Goal: Task Accomplishment & Management: Use online tool/utility

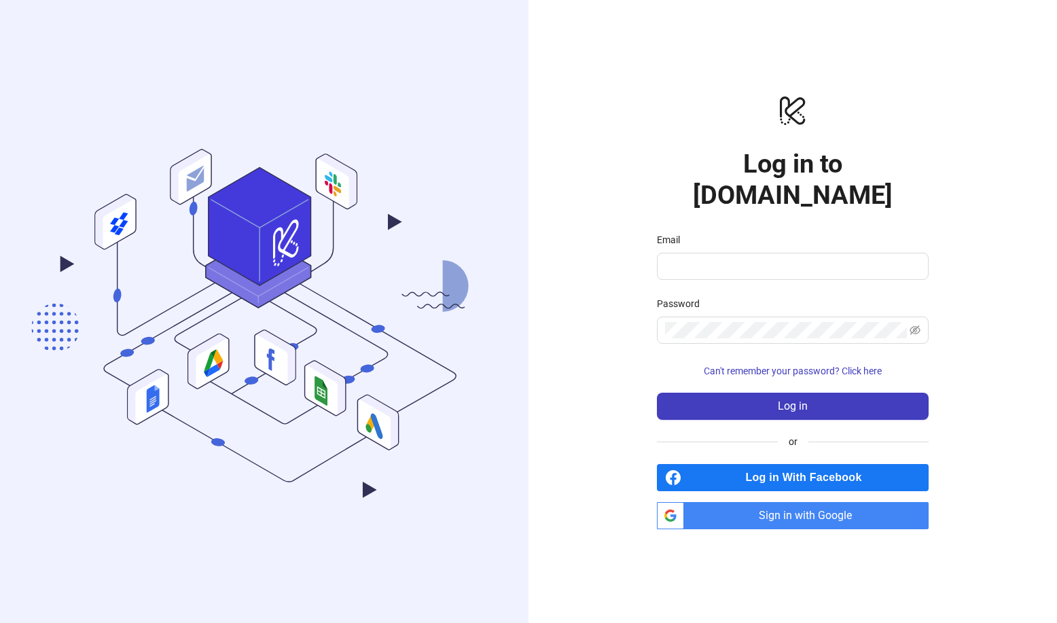
click at [866, 505] on span "Sign in with Google" at bounding box center [808, 515] width 239 height 27
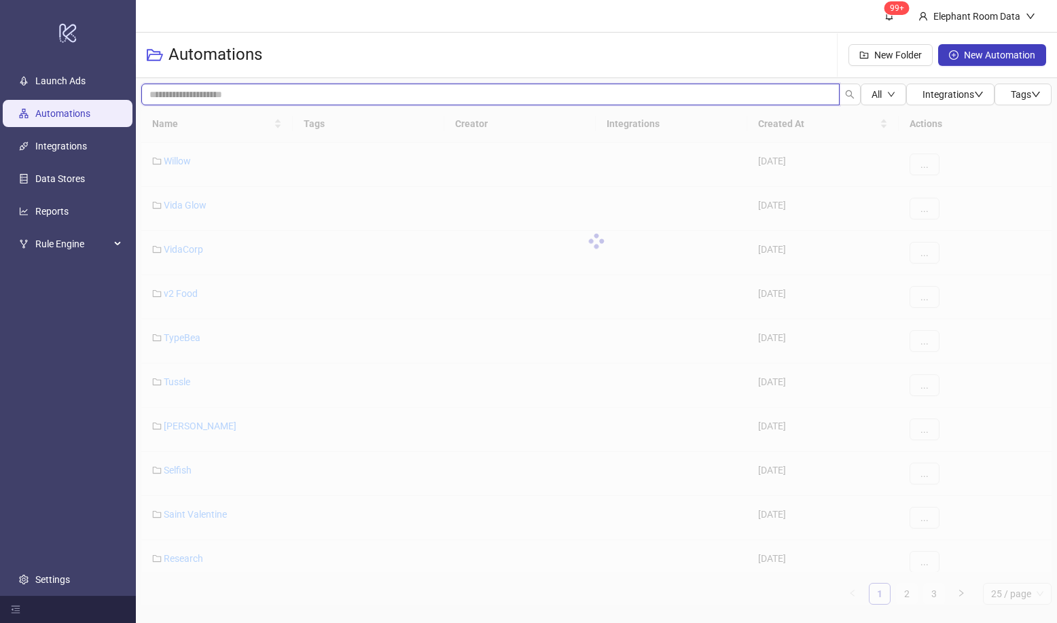
click at [251, 103] on input "search" at bounding box center [490, 95] width 698 height 22
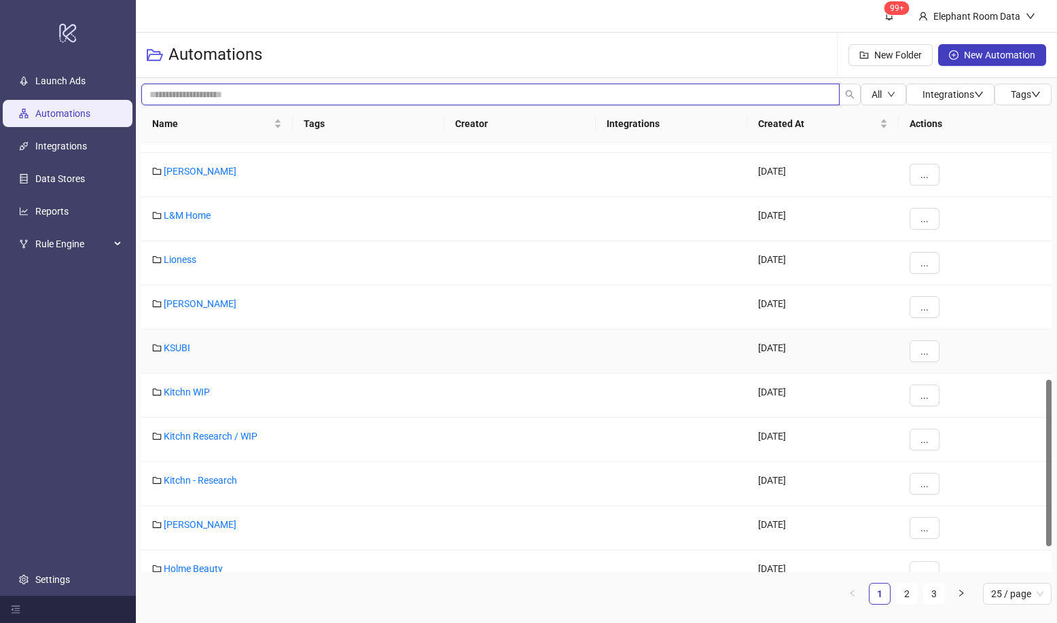
scroll to position [674, 0]
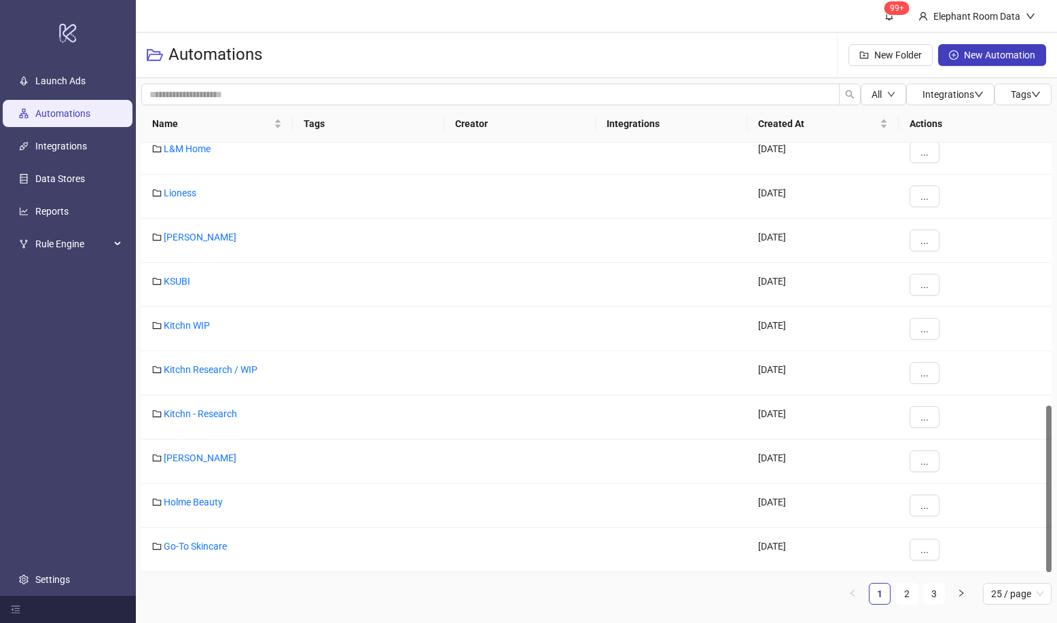
click at [909, 577] on div "Name Tags Creator Integrations Created At Actions L&M Home [DATE] ... Lioness […" at bounding box center [596, 354] width 910 height 499
click at [907, 592] on link "2" at bounding box center [907, 593] width 20 height 20
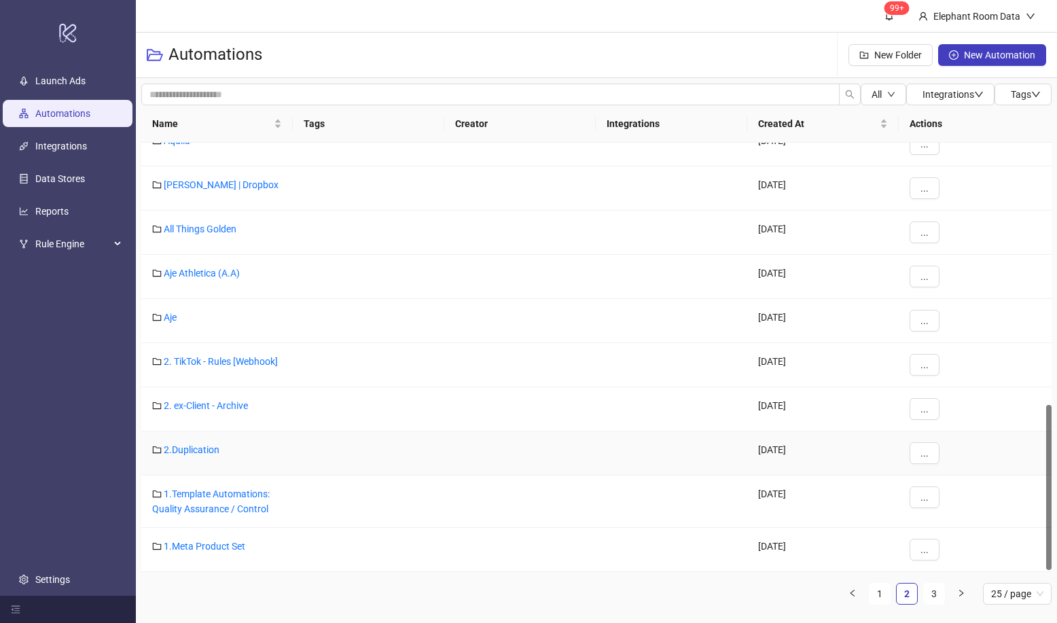
scroll to position [683, 0]
click at [945, 606] on div "Name Tags Creator Integrations Created At Actions Aquila [DATE] ... [PERSON_NAM…" at bounding box center [596, 360] width 910 height 510
click at [933, 598] on link "3" at bounding box center [934, 593] width 20 height 20
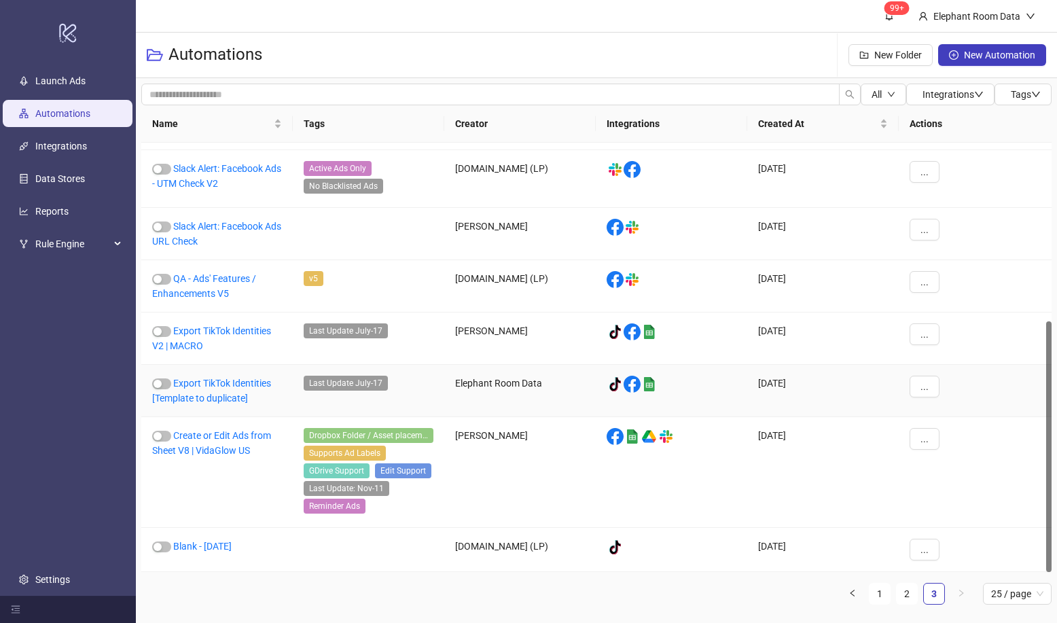
scroll to position [0, 0]
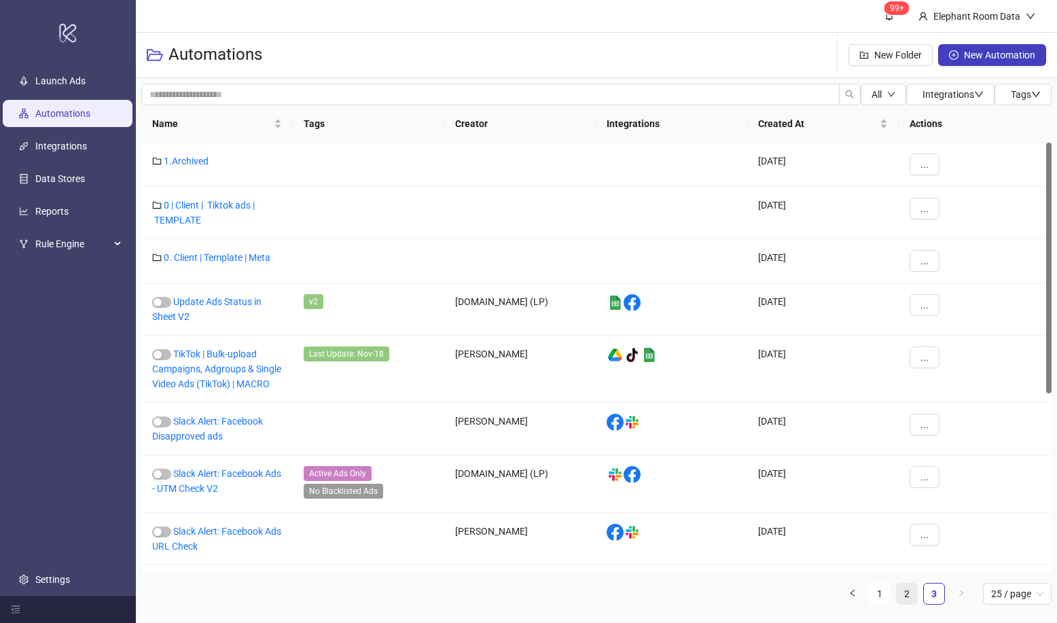
click at [911, 599] on link "2" at bounding box center [907, 593] width 20 height 20
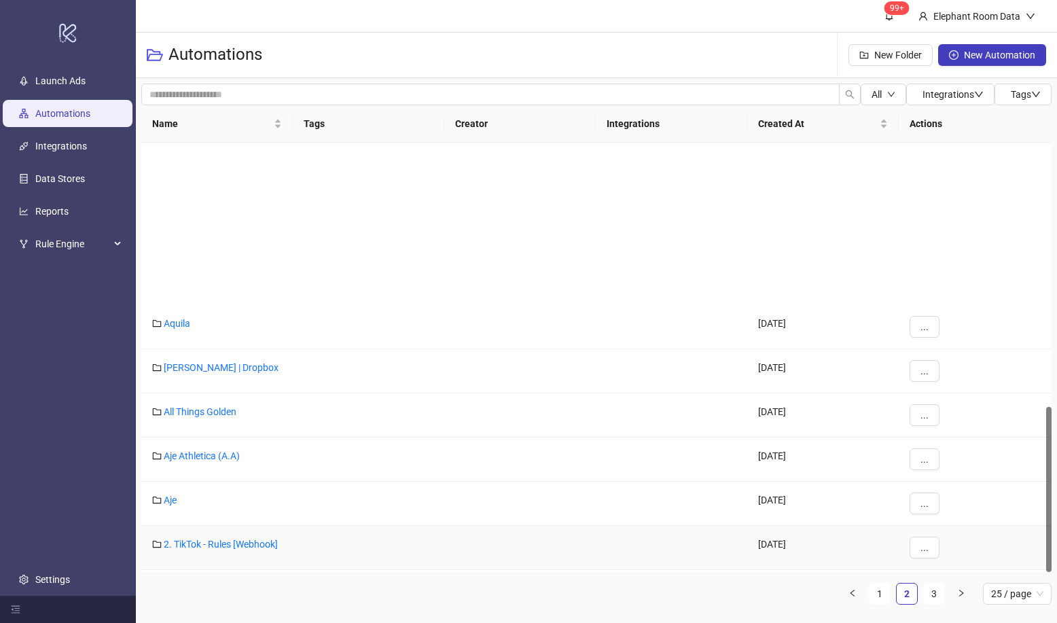
scroll to position [683, 0]
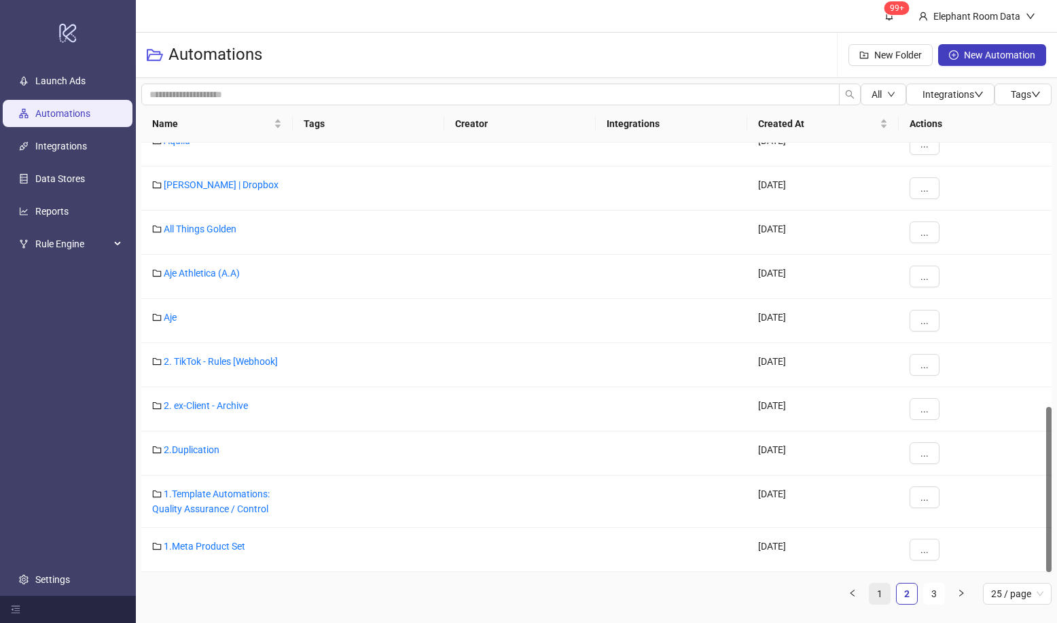
click at [878, 595] on link "1" at bounding box center [879, 593] width 20 height 20
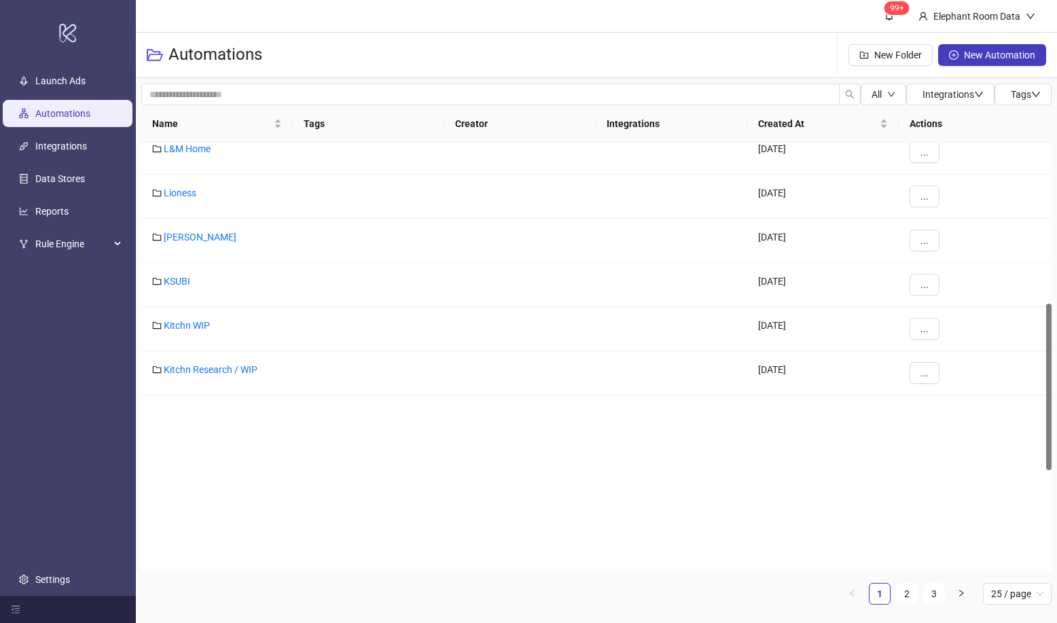
scroll to position [413, 0]
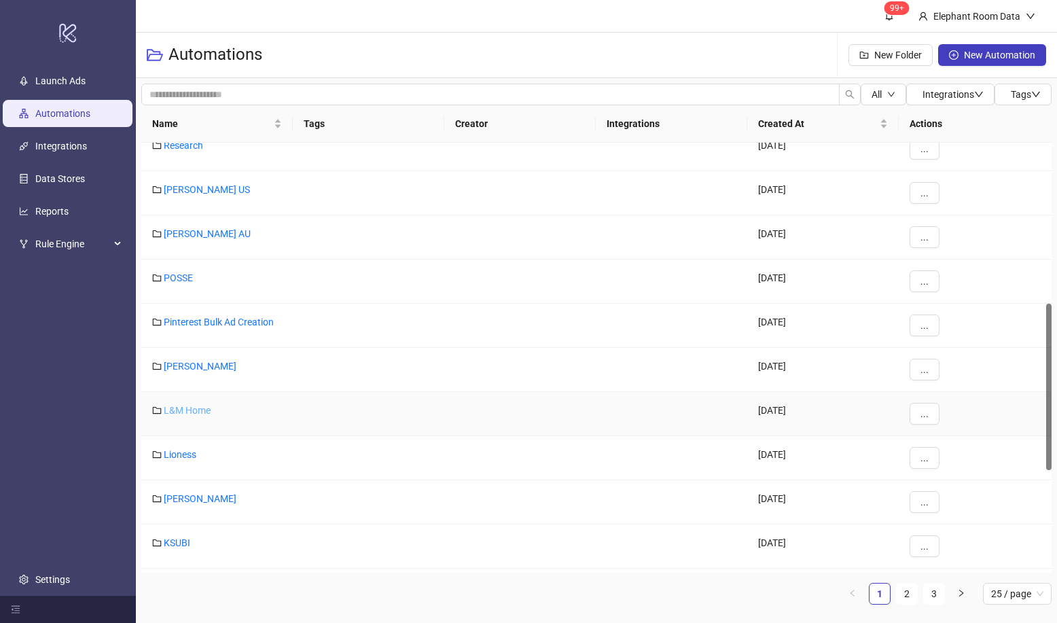
click at [198, 414] on link "L&M Home" at bounding box center [187, 410] width 47 height 11
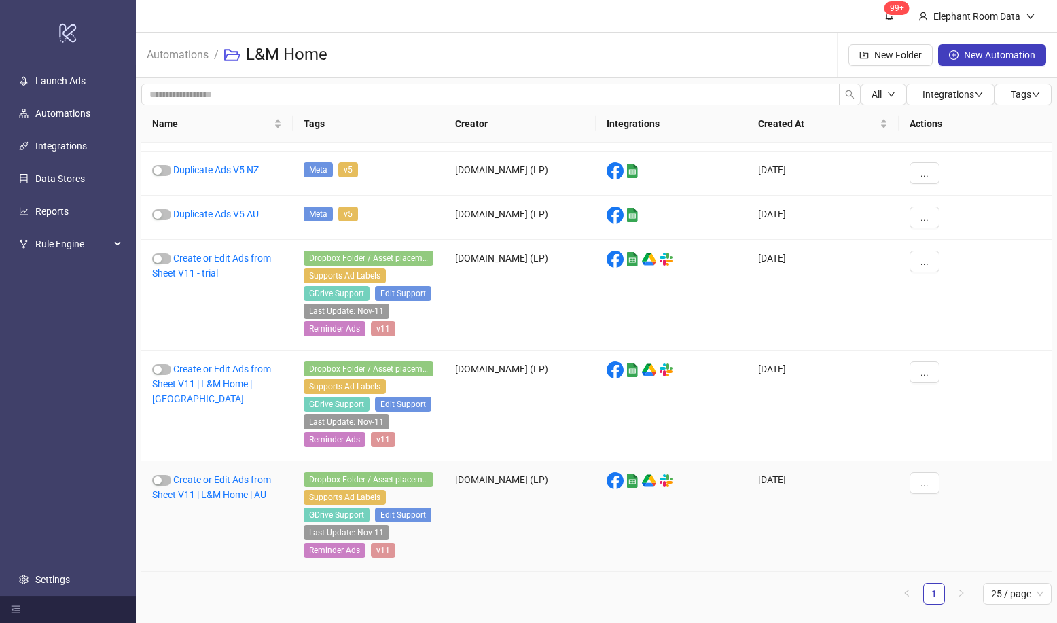
scroll to position [137, 0]
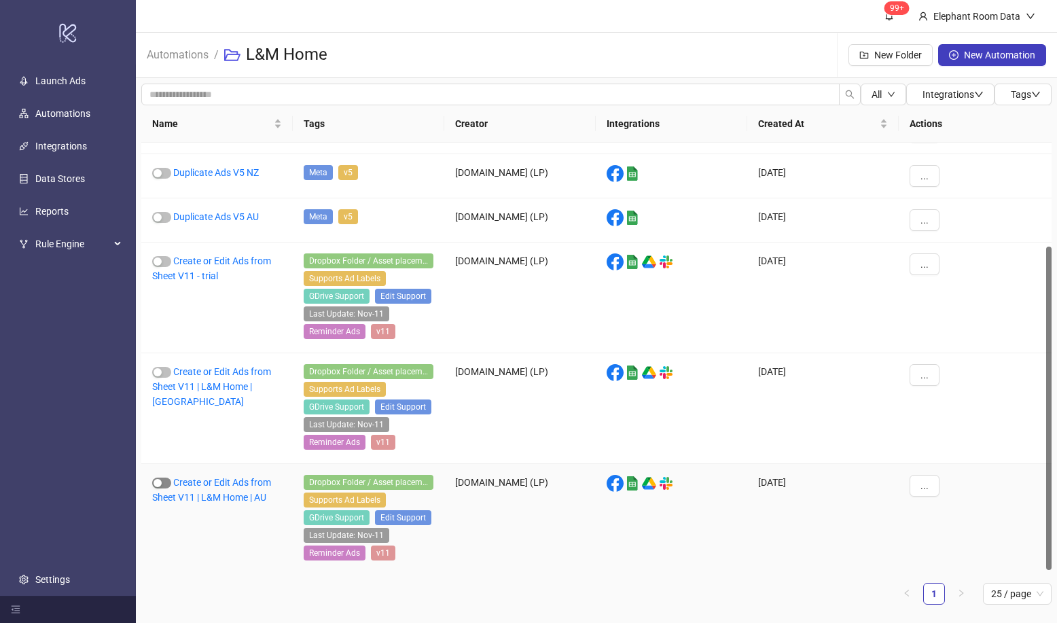
click at [164, 485] on span "button" at bounding box center [161, 482] width 19 height 11
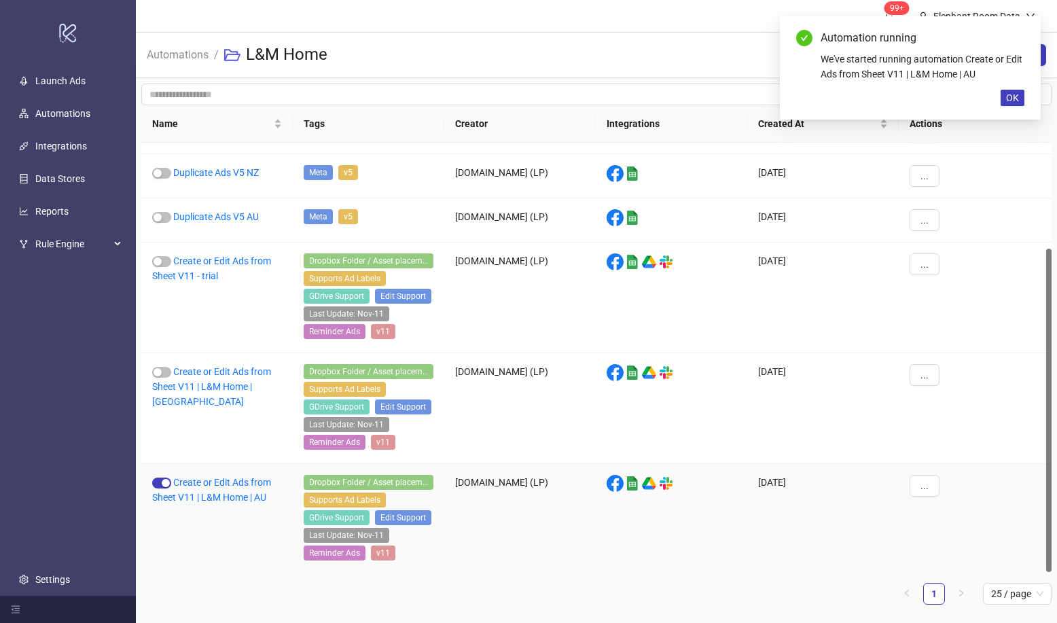
scroll to position [140, 0]
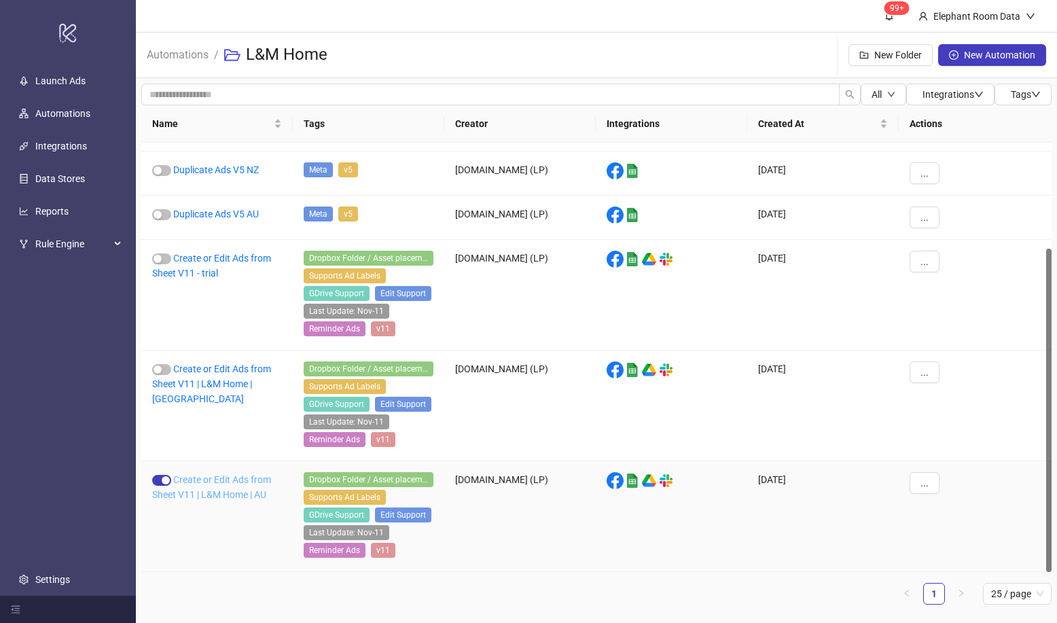
click at [212, 477] on link "Create or Edit Ads from Sheet V11 | L&M Home | AU" at bounding box center [211, 487] width 119 height 26
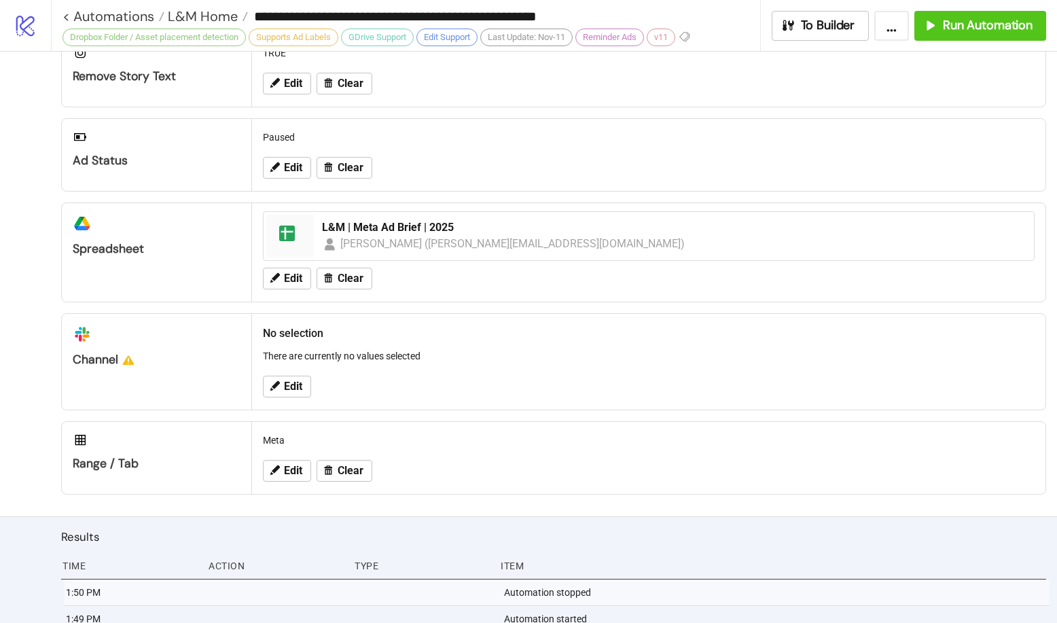
scroll to position [569, 0]
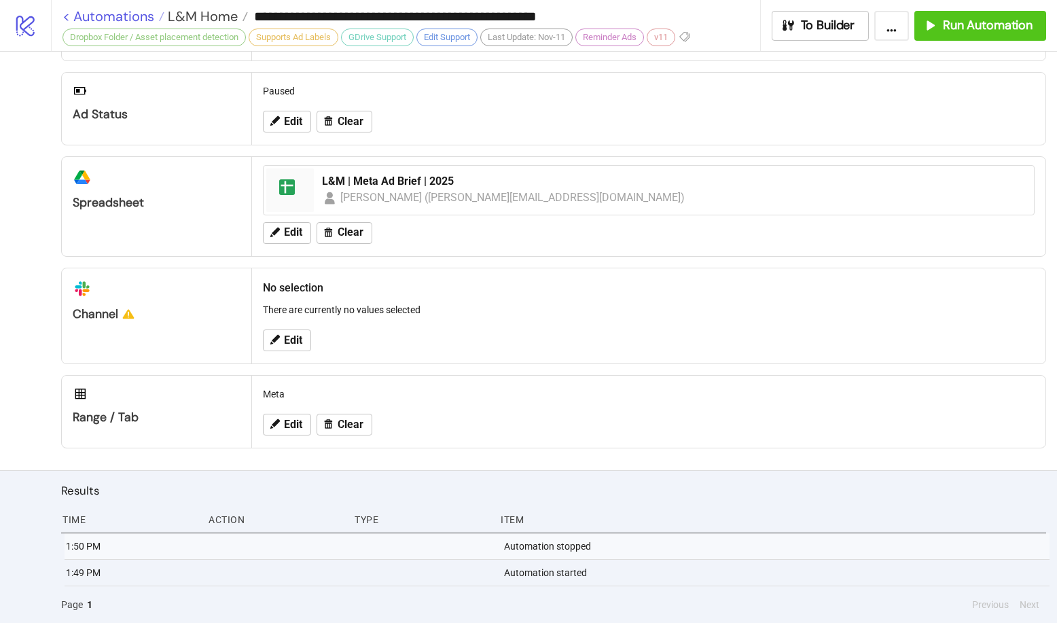
click at [65, 15] on link "< Automations" at bounding box center [113, 17] width 102 height 14
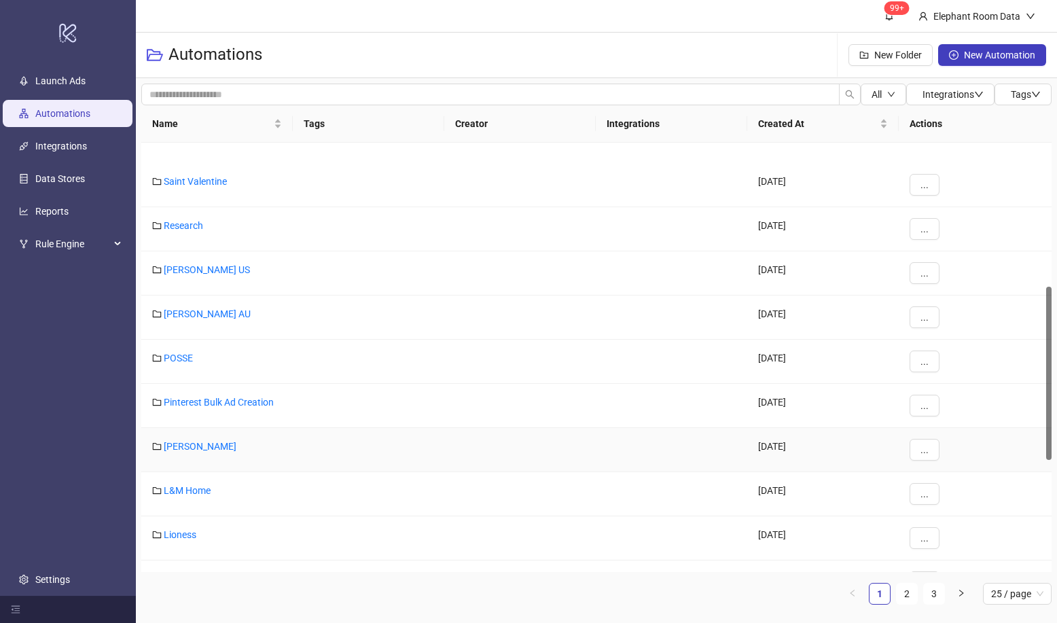
scroll to position [428, 0]
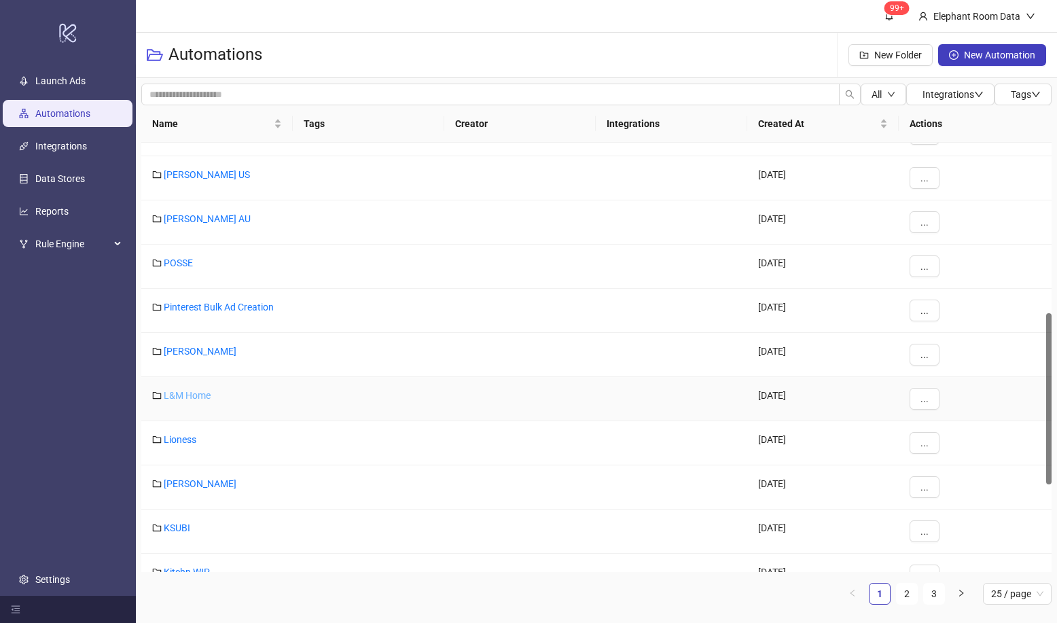
click at [177, 398] on link "L&M Home" at bounding box center [187, 395] width 47 height 11
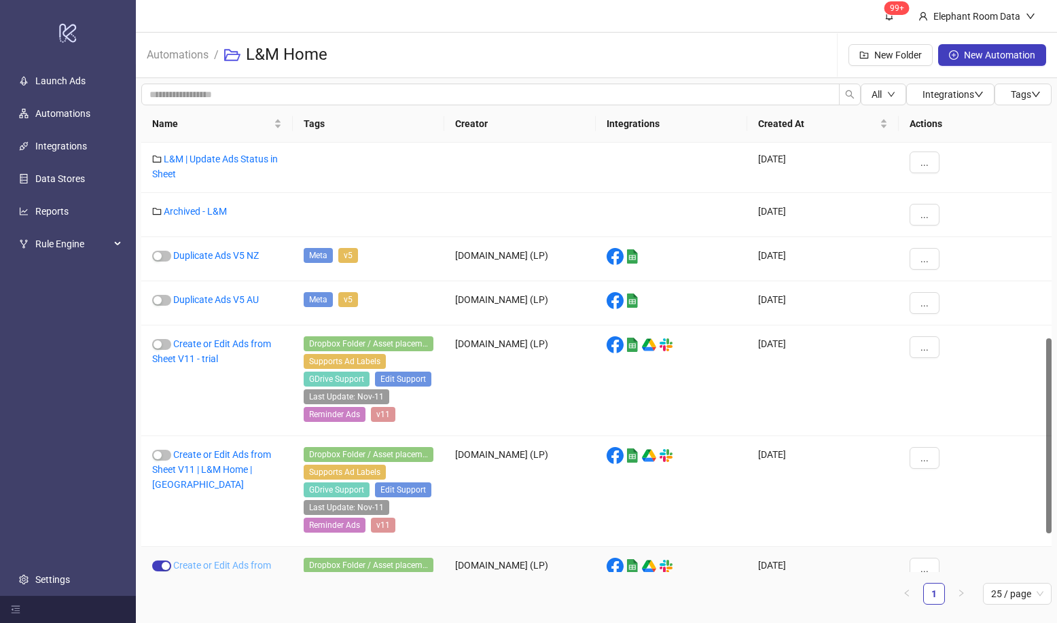
click at [241, 560] on link "Create or Edit Ads from Sheet V11 | L&M Home | AU" at bounding box center [211, 573] width 119 height 26
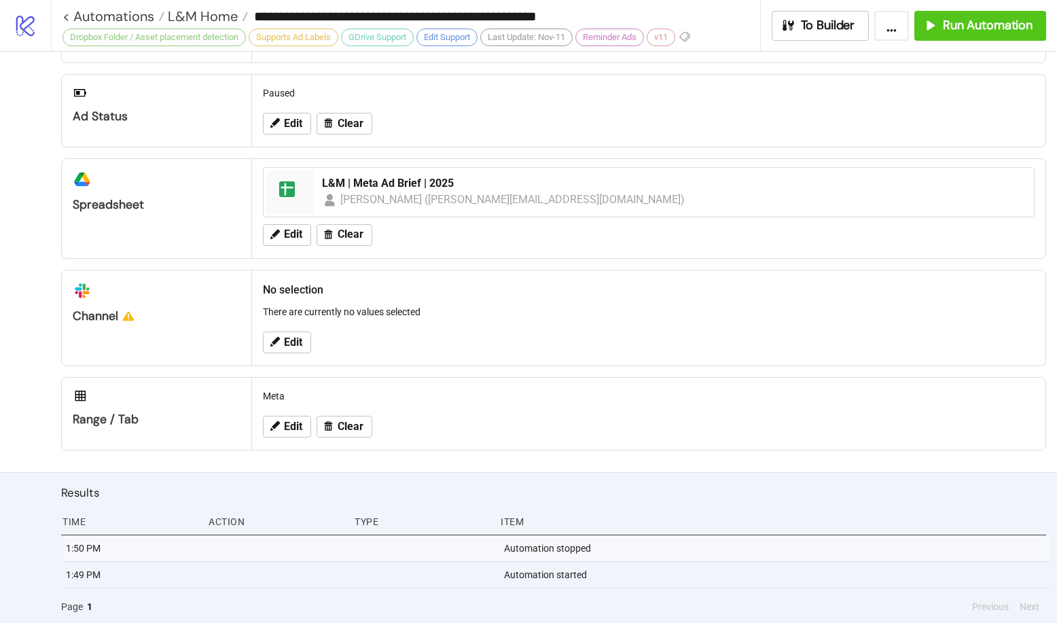
scroll to position [569, 0]
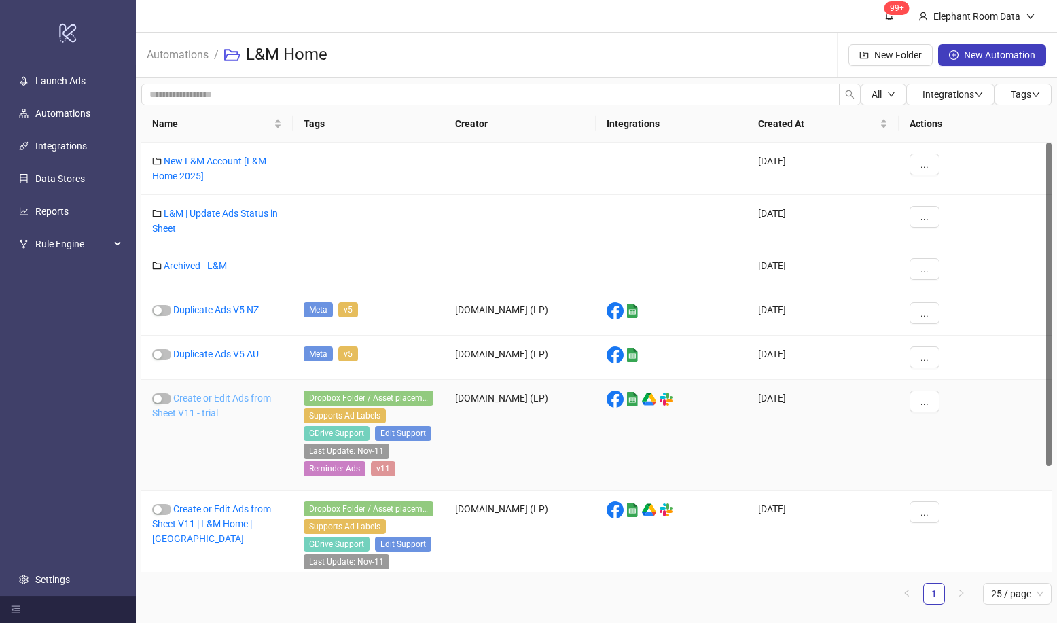
drag, startPoint x: 162, startPoint y: 399, endPoint x: 201, endPoint y: 407, distance: 40.2
click at [162, 399] on span "button" at bounding box center [161, 398] width 19 height 11
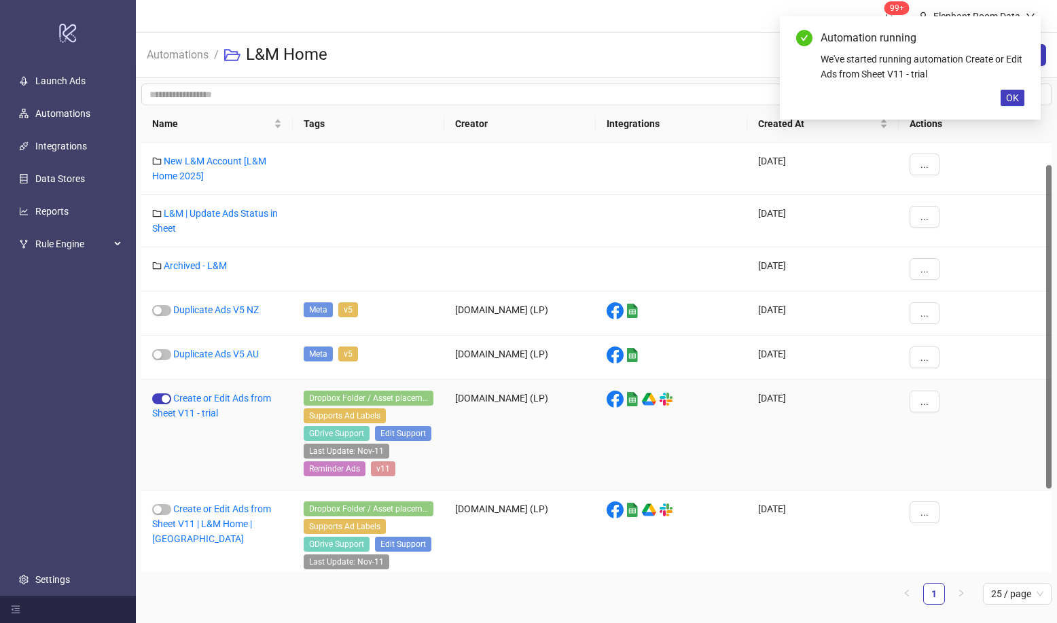
scroll to position [140, 0]
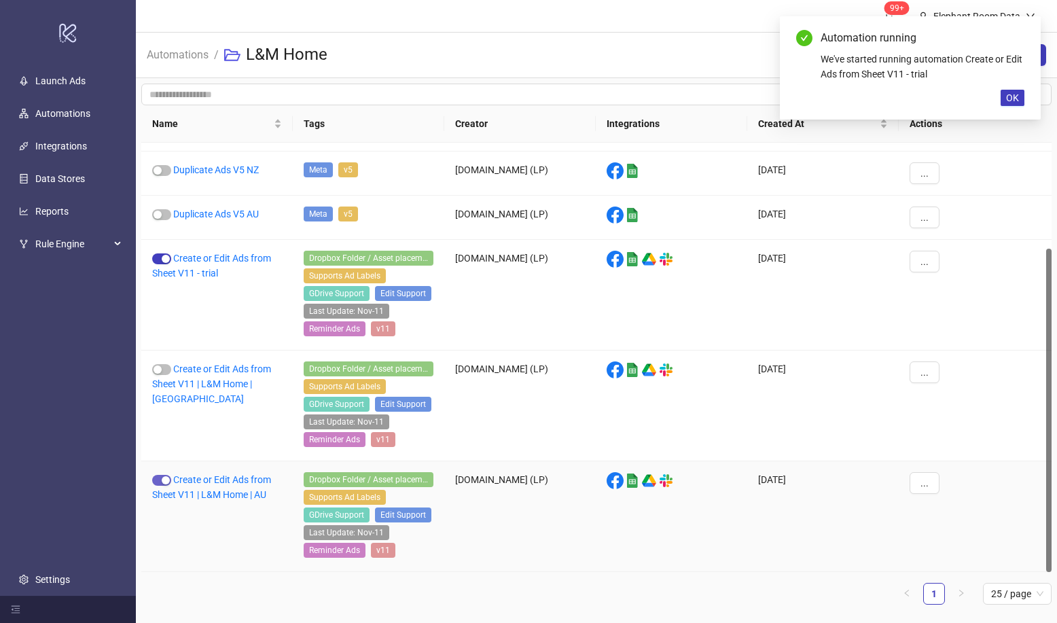
click at [165, 476] on div "button" at bounding box center [166, 480] width 8 height 8
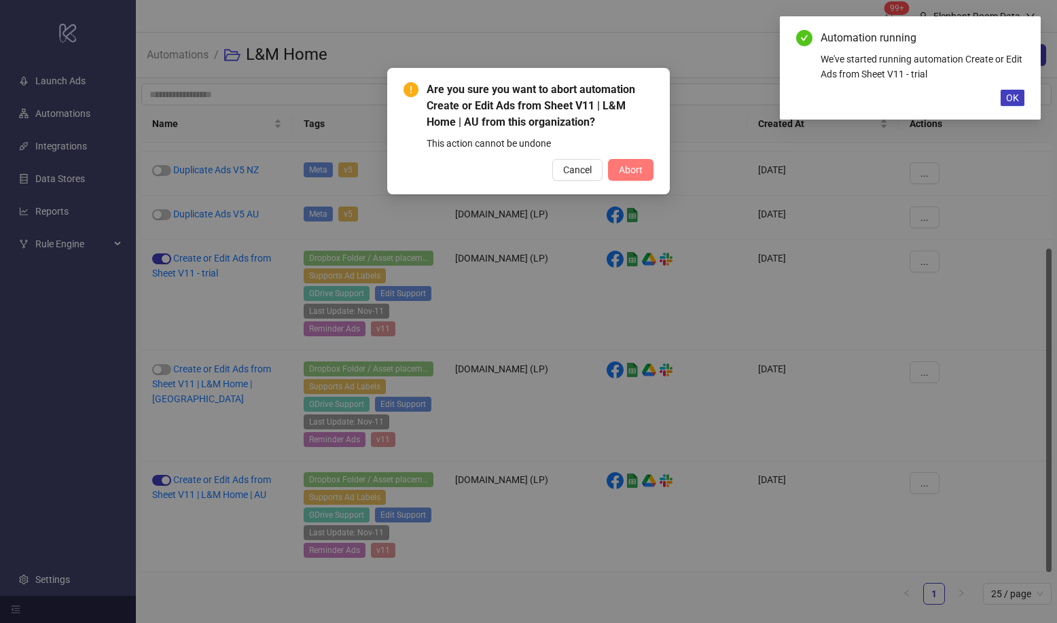
click at [641, 175] on button "Abort" at bounding box center [631, 170] width 46 height 22
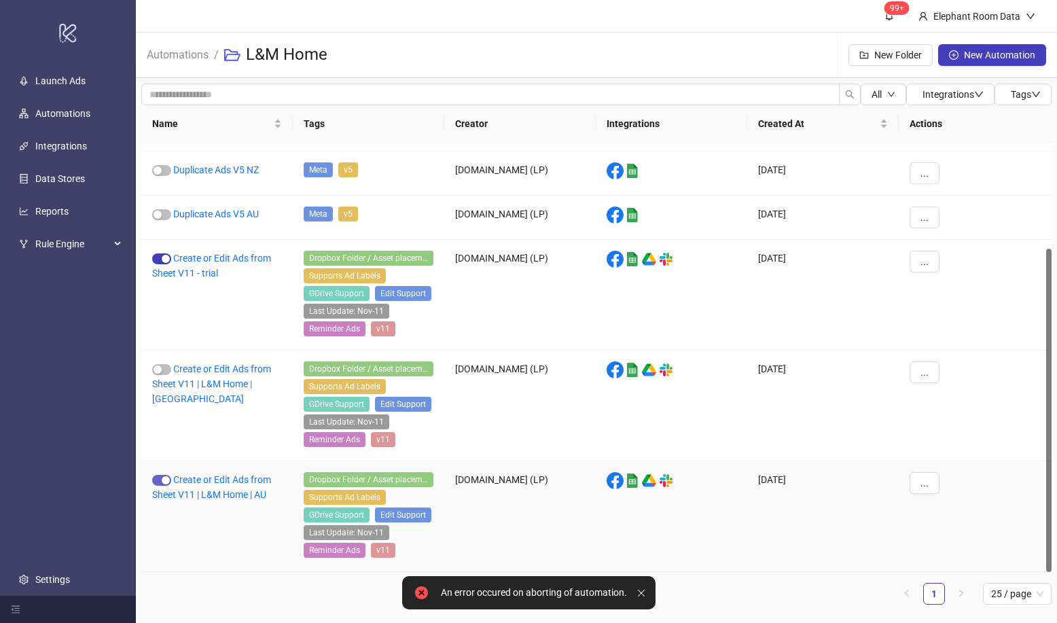
click at [158, 483] on span "button" at bounding box center [161, 480] width 19 height 11
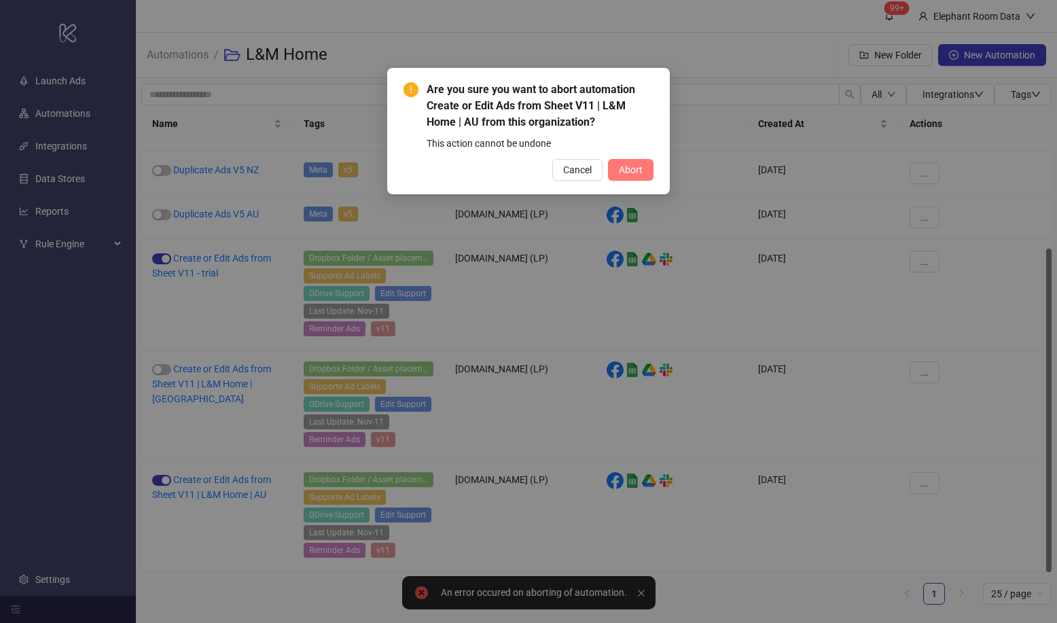
drag, startPoint x: 619, startPoint y: 175, endPoint x: 638, endPoint y: 178, distance: 18.5
click at [620, 175] on button "Abort" at bounding box center [631, 170] width 46 height 22
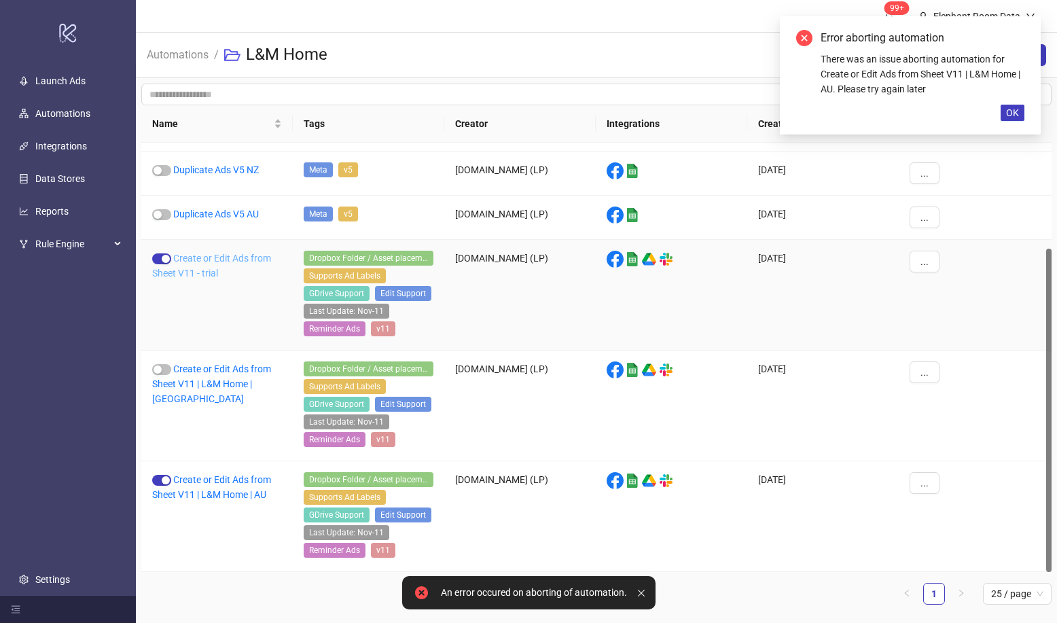
click at [228, 253] on link "Create or Edit Ads from Sheet V11 - trial" at bounding box center [211, 266] width 119 height 26
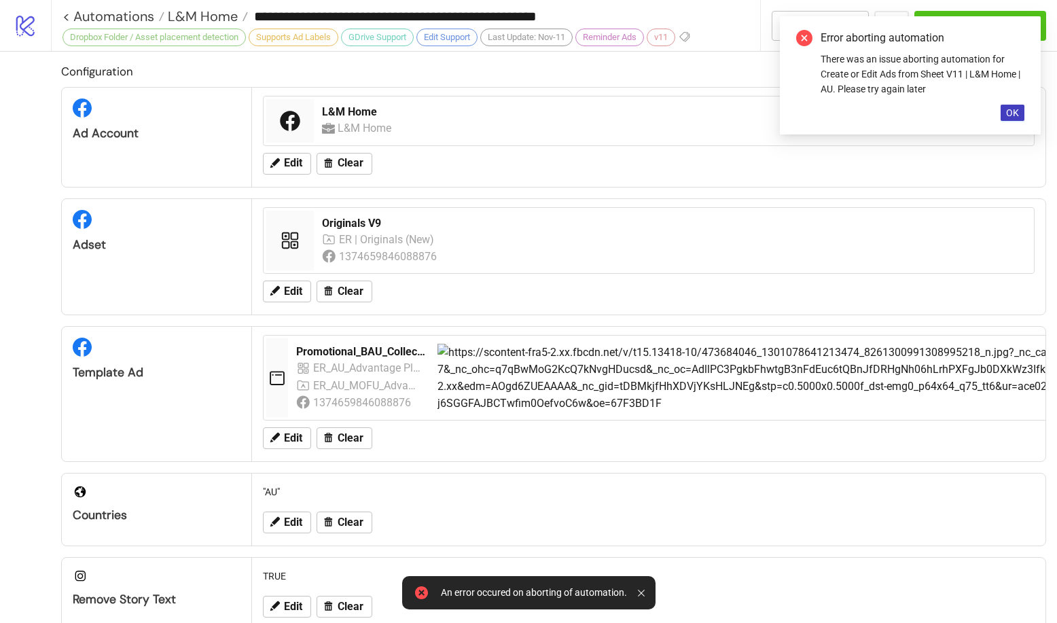
type input "**********"
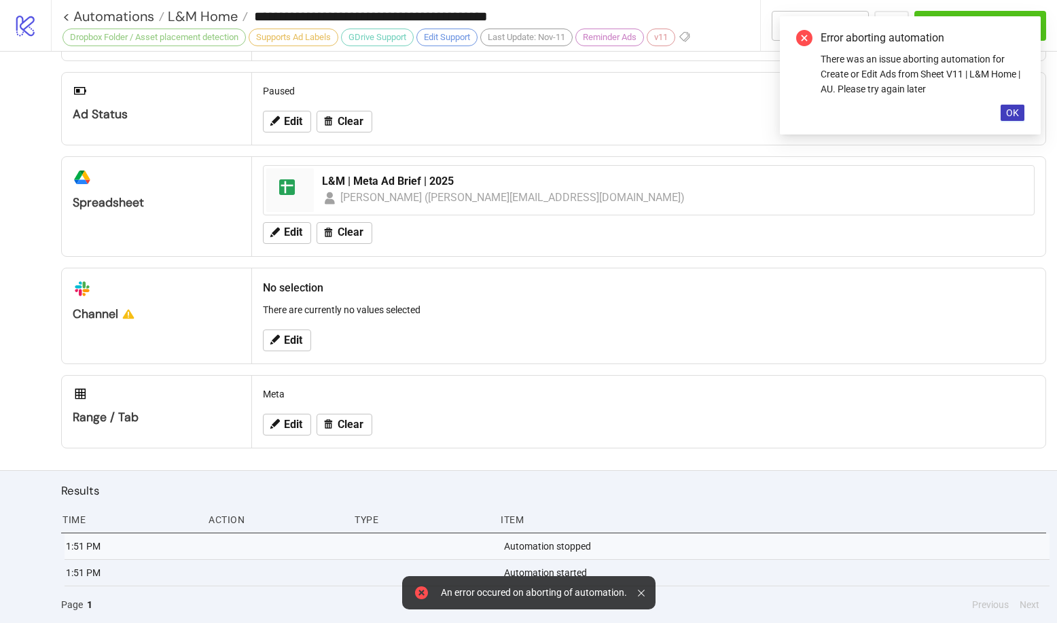
click at [636, 585] on div "An error occured on aborting of automation." at bounding box center [528, 592] width 253 height 33
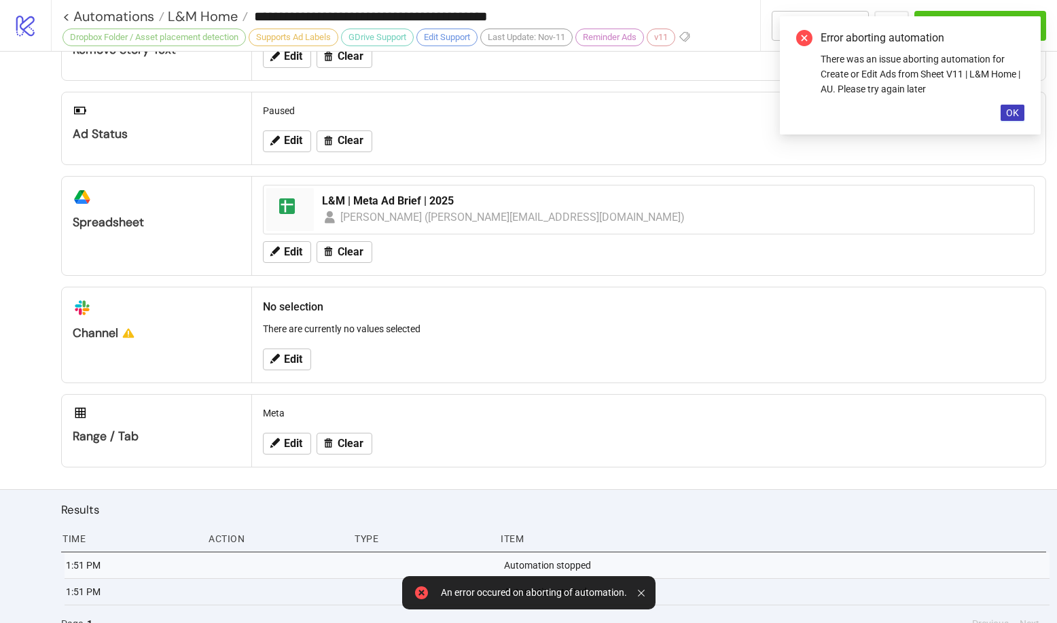
scroll to position [569, 0]
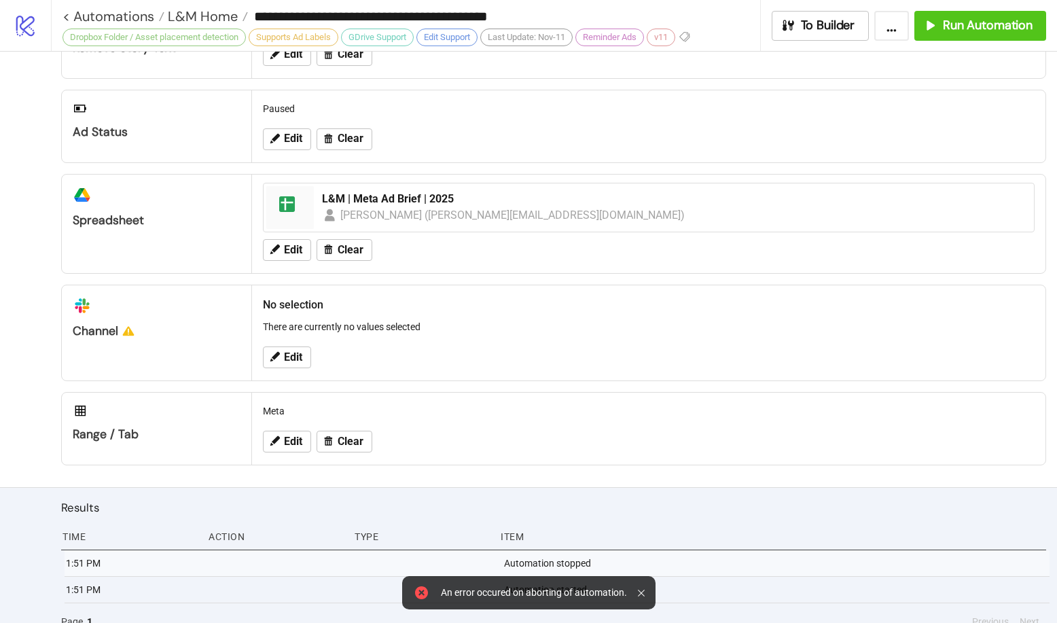
click at [639, 588] on div at bounding box center [644, 592] width 12 height 22
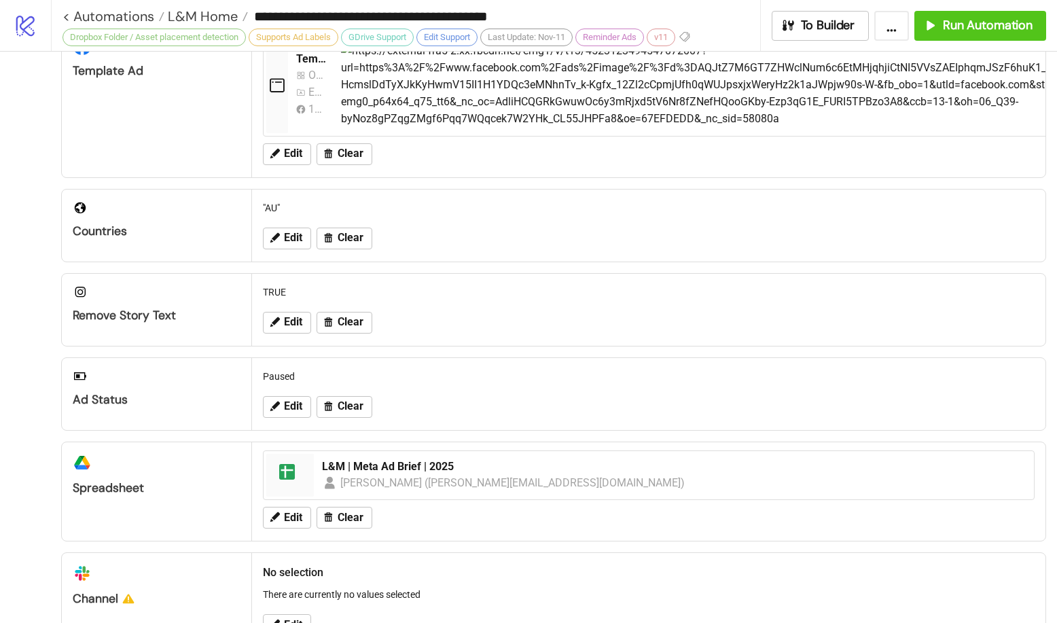
scroll to position [0, 0]
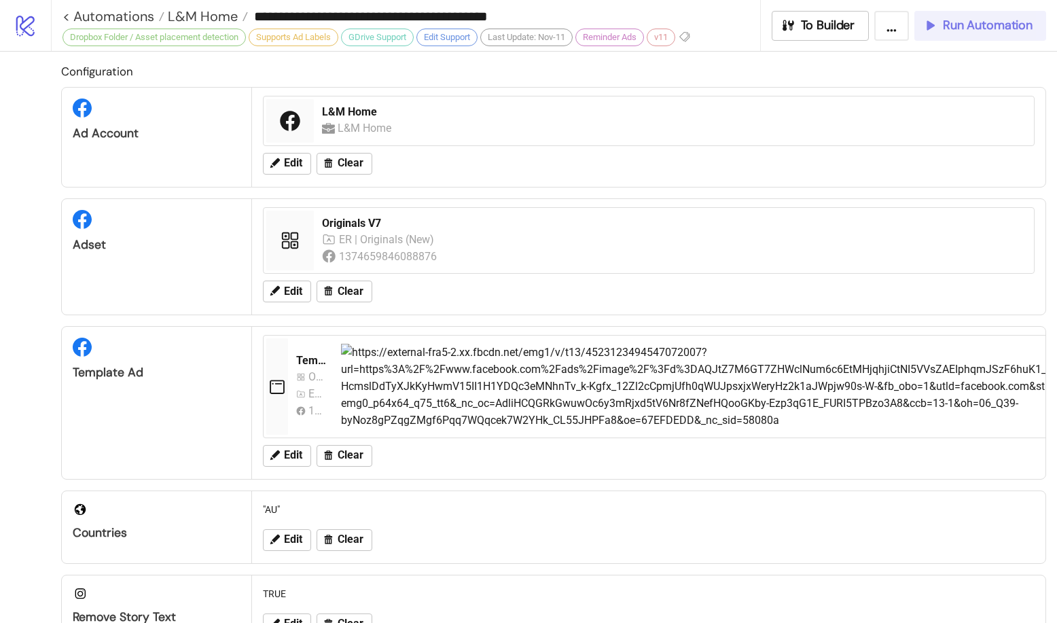
click at [994, 34] on button "Run Automation" at bounding box center [980, 26] width 132 height 30
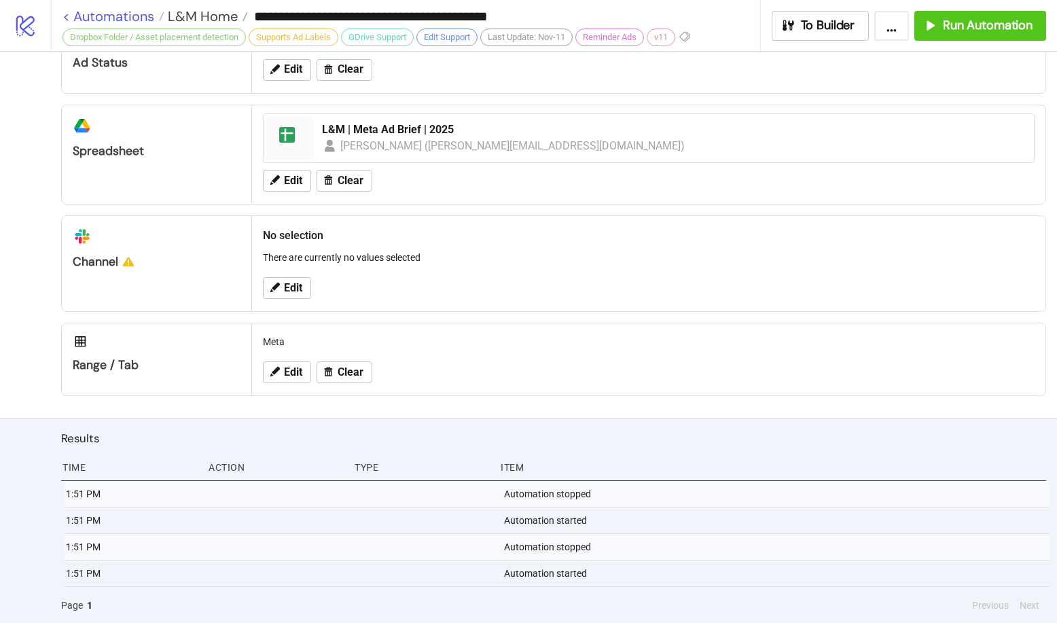
scroll to position [639, 0]
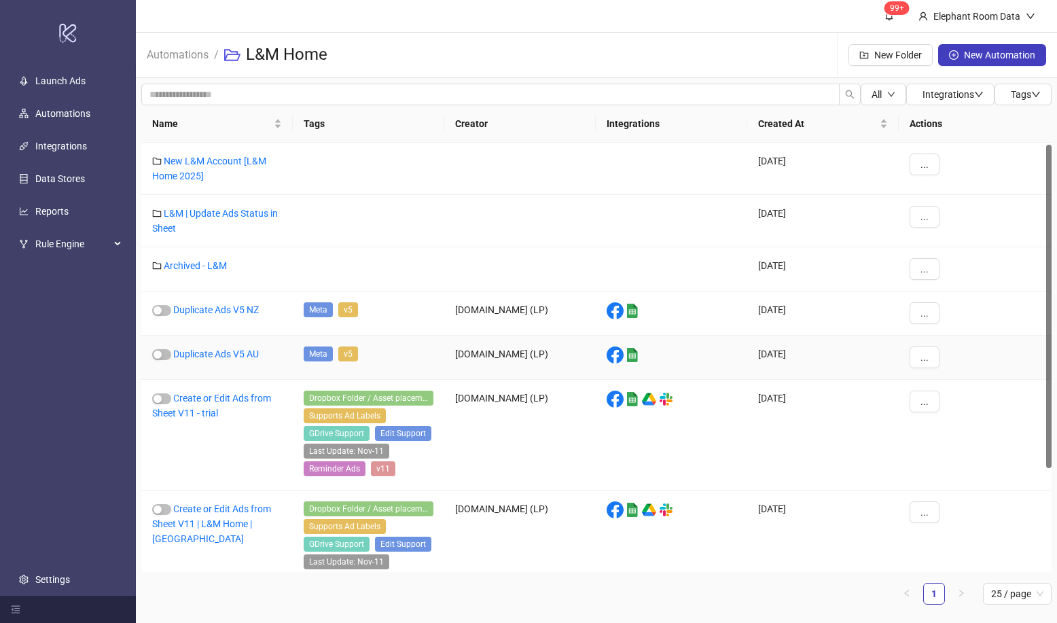
scroll to position [140, 0]
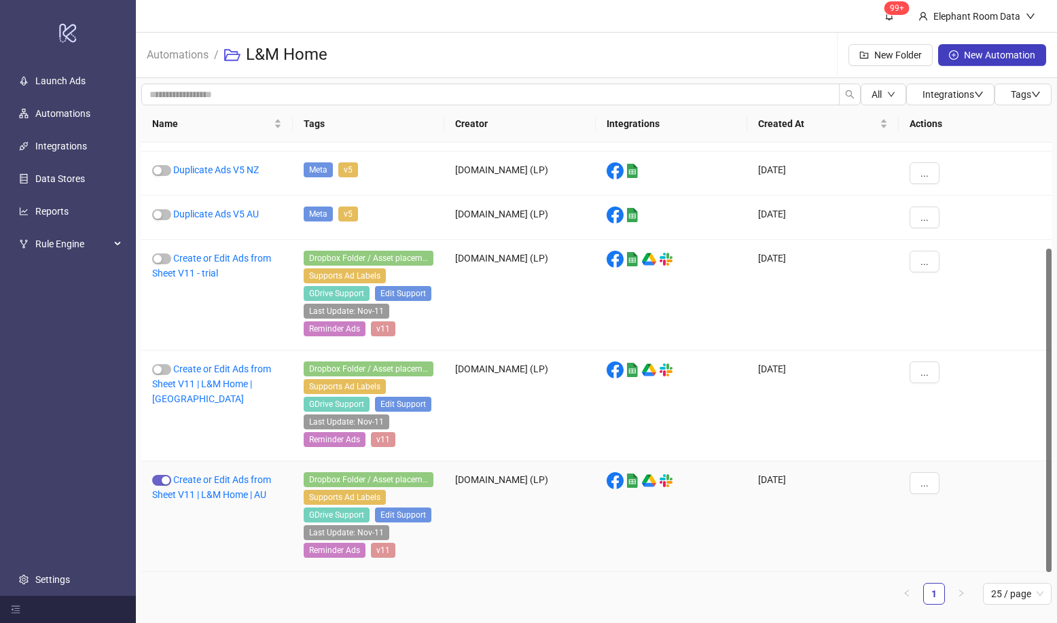
click at [156, 482] on span "button" at bounding box center [161, 480] width 19 height 11
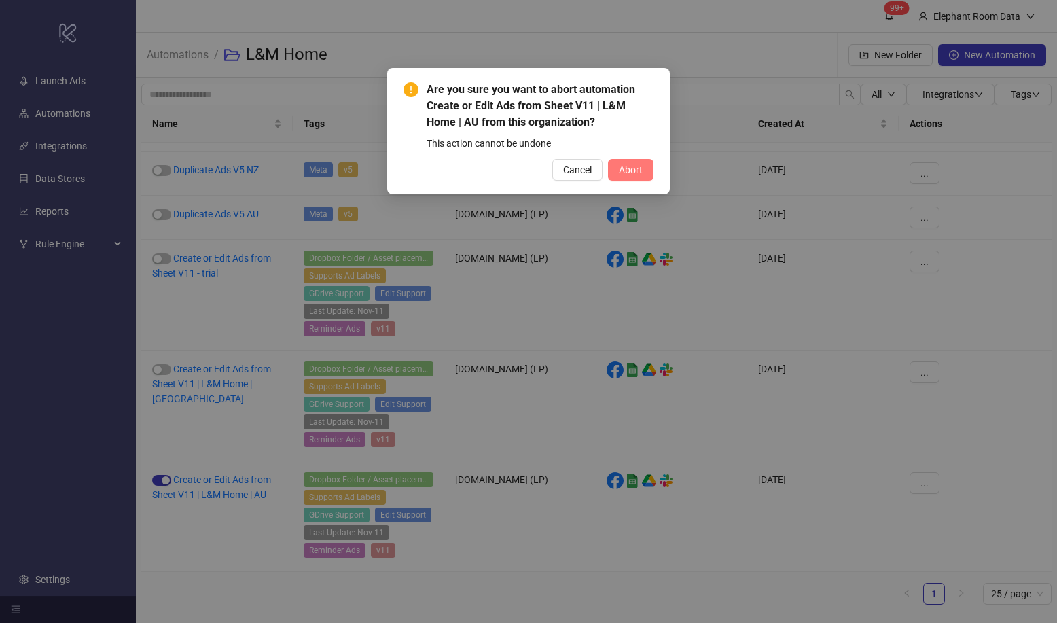
click at [633, 168] on span "Abort" at bounding box center [631, 169] width 24 height 11
click at [217, 505] on div "Are you sure you want to abort automation Create or Edit Ads from Sheet V11 | L…" at bounding box center [528, 311] width 1057 height 623
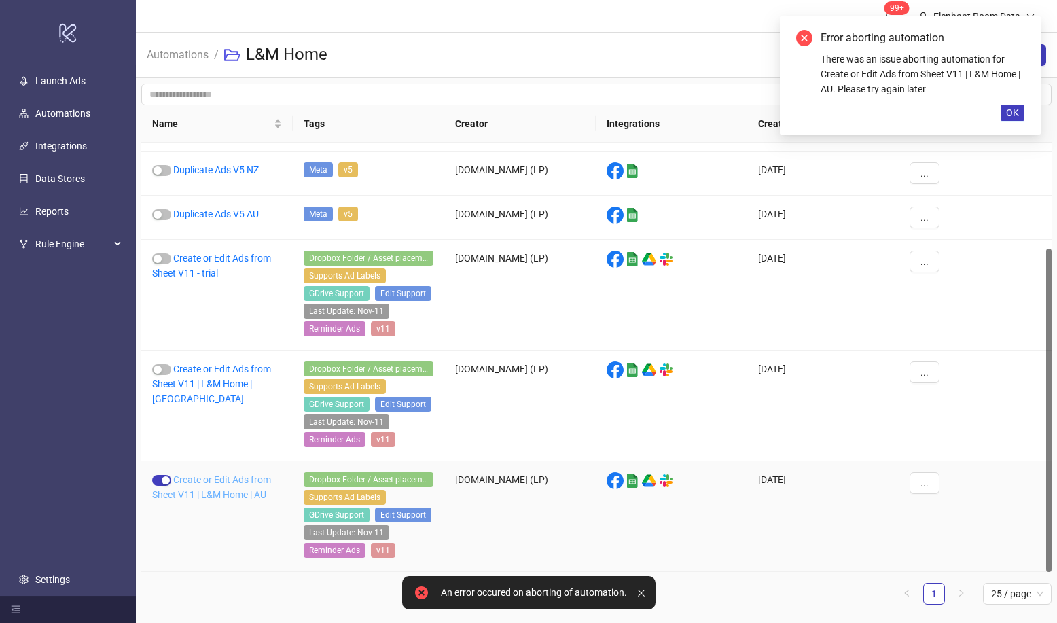
click at [240, 488] on link "Create or Edit Ads from Sheet V11 | L&M Home | AU" at bounding box center [211, 487] width 119 height 26
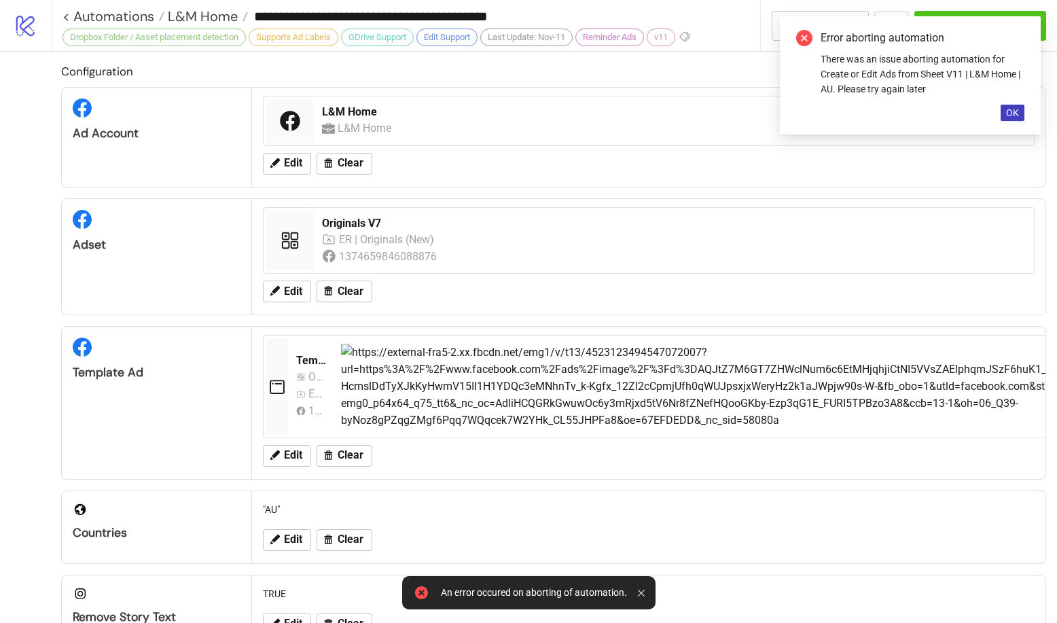
type input "**********"
click at [1009, 113] on span "OK" at bounding box center [1012, 112] width 13 height 11
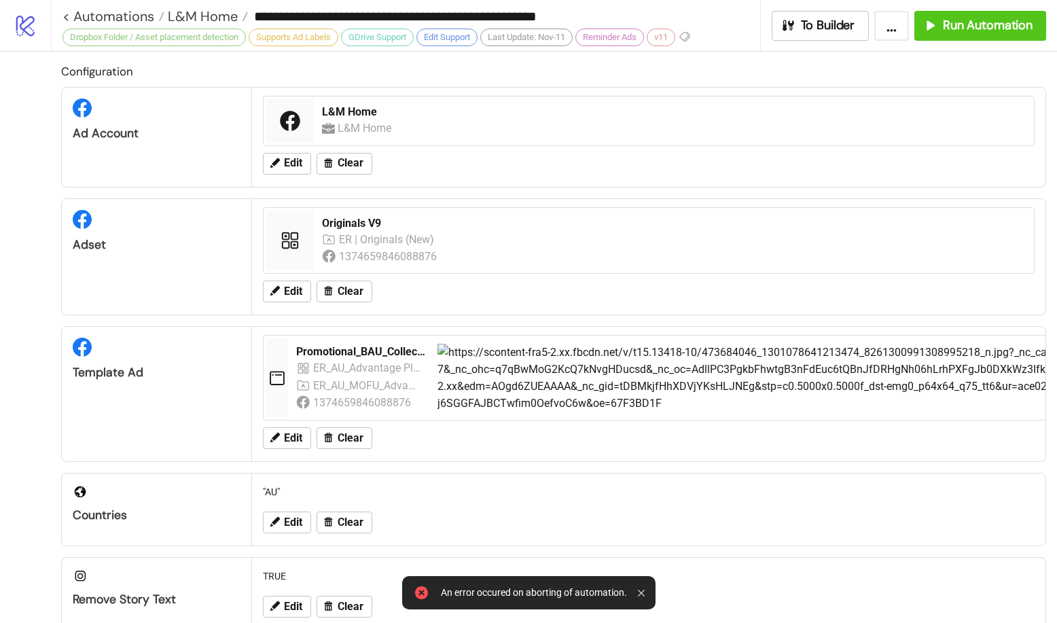
scroll to position [569, 0]
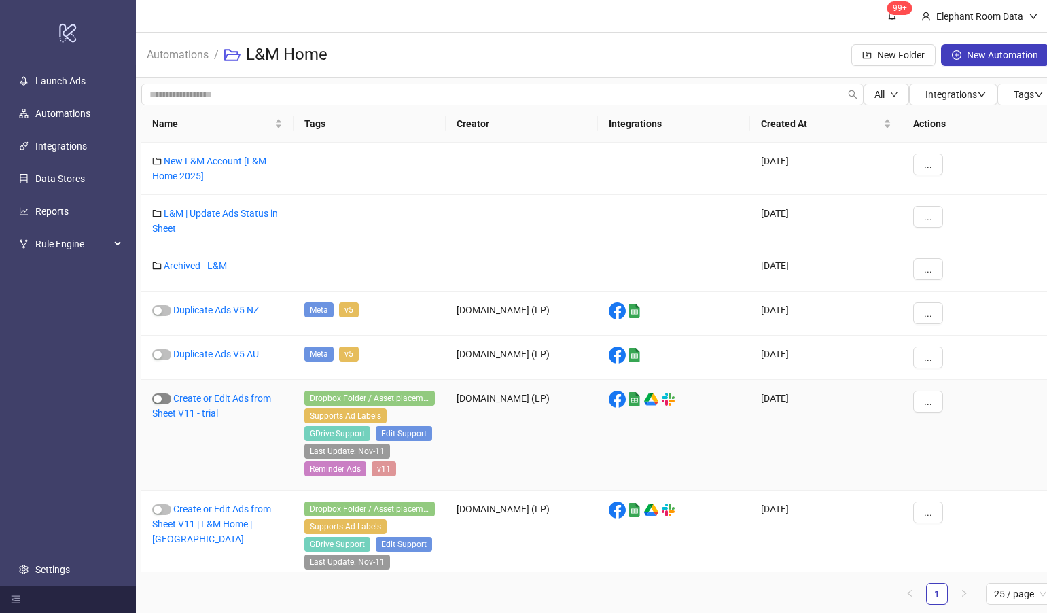
click at [154, 401] on div "button" at bounding box center [158, 399] width 8 height 8
click at [221, 164] on link "New L&M Account [L&M Home 2025]" at bounding box center [209, 169] width 114 height 26
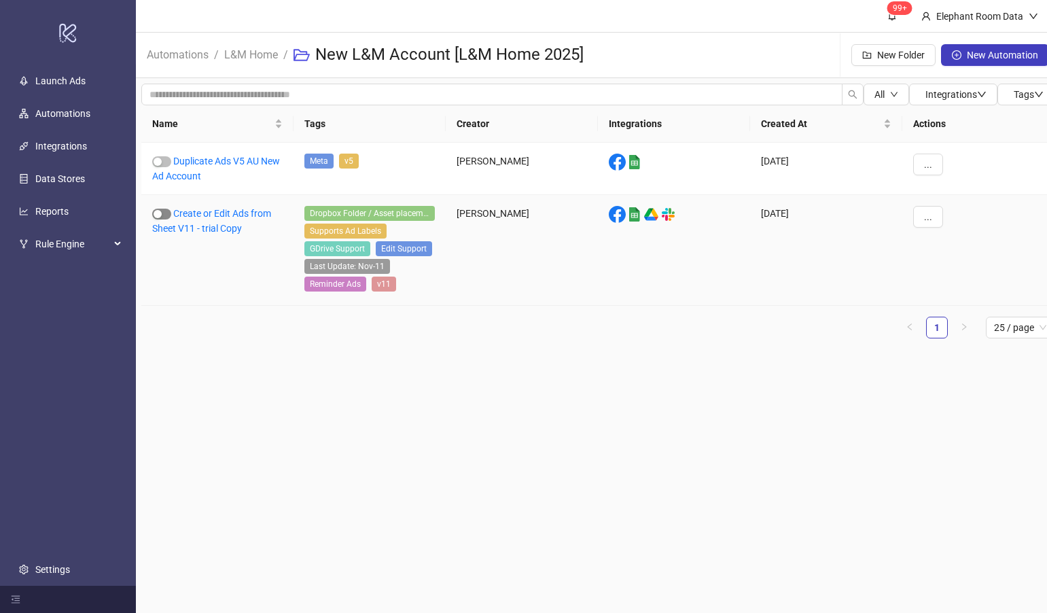
click at [162, 212] on span "button" at bounding box center [161, 214] width 19 height 11
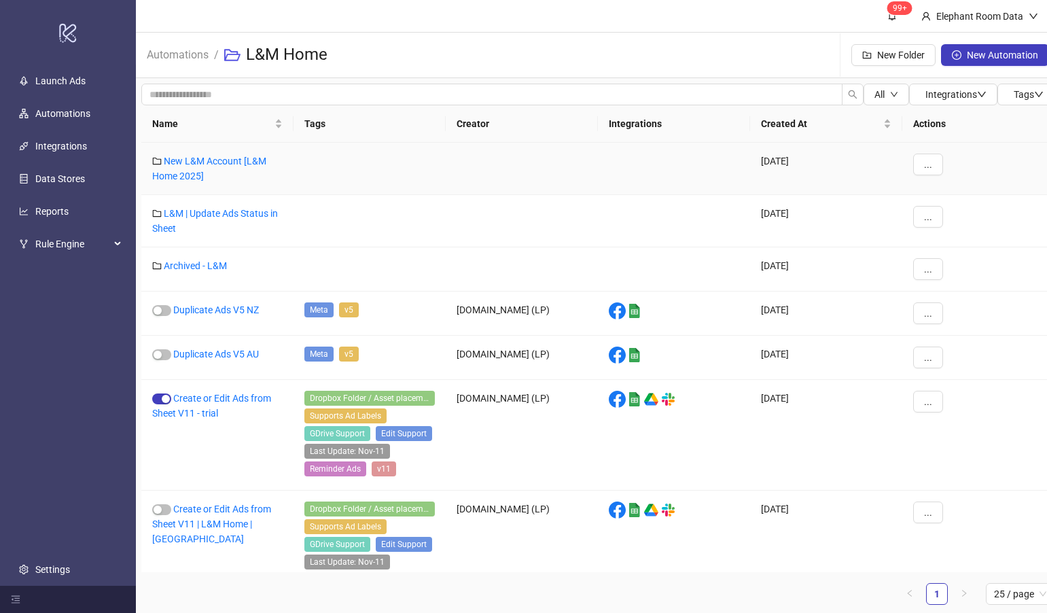
click at [213, 167] on div "New L&M Account [L&M Home 2025]" at bounding box center [217, 169] width 152 height 52
click at [215, 163] on link "New L&M Account [L&M Home 2025]" at bounding box center [209, 169] width 114 height 26
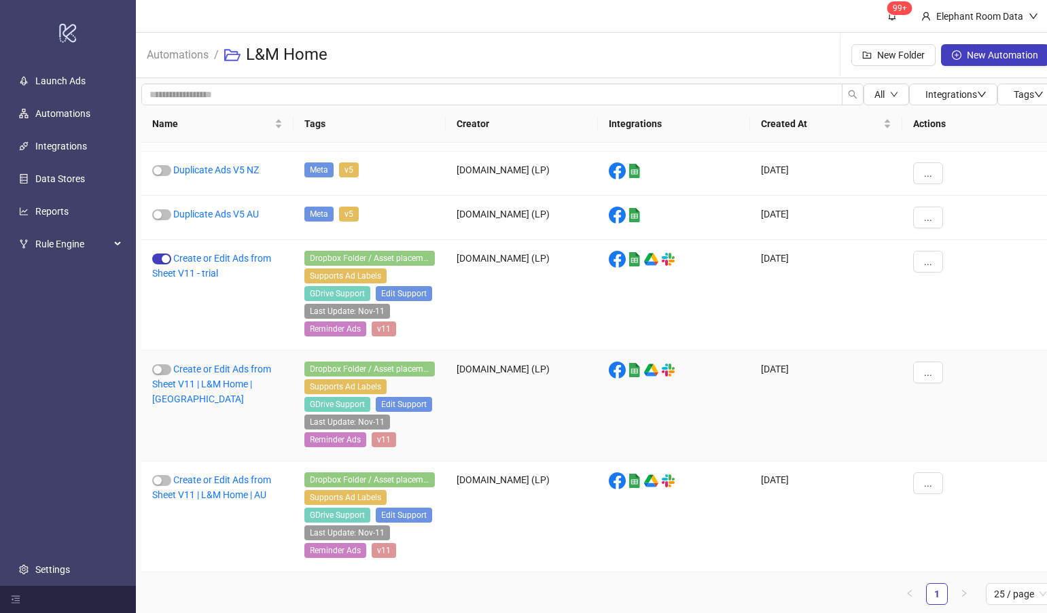
scroll to position [10, 0]
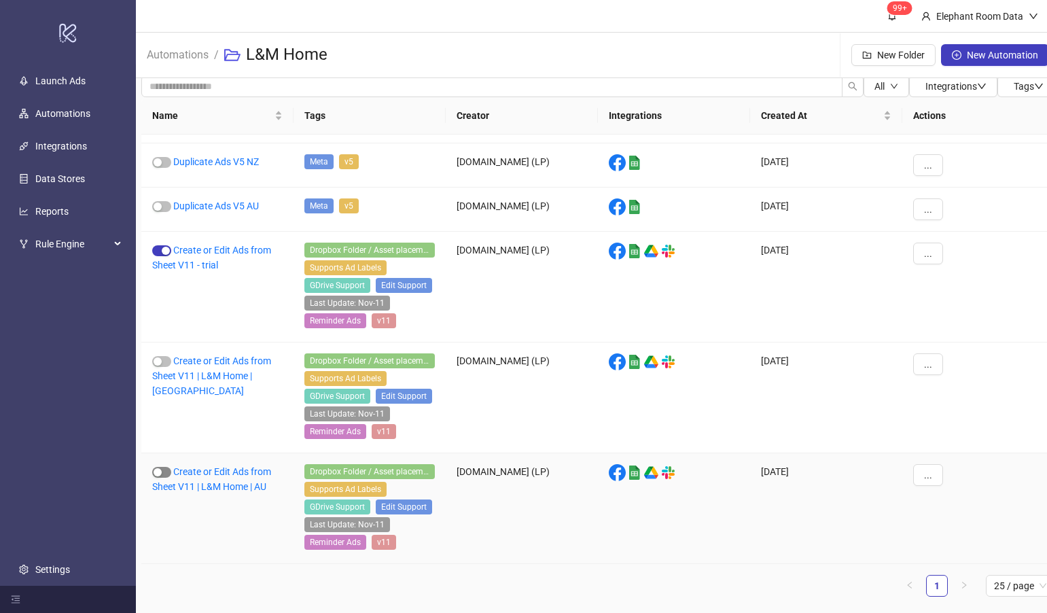
click at [160, 475] on span "button" at bounding box center [161, 472] width 19 height 11
click at [240, 486] on link "Create or Edit Ads from Sheet V11 | L&M Home | AU" at bounding box center [211, 479] width 119 height 26
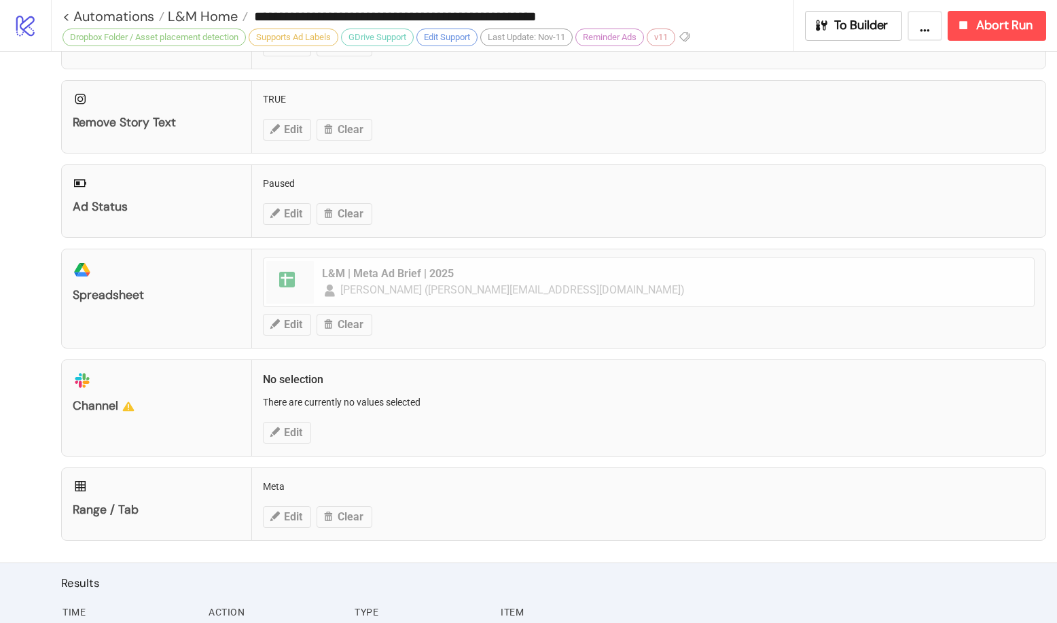
scroll to position [516, 0]
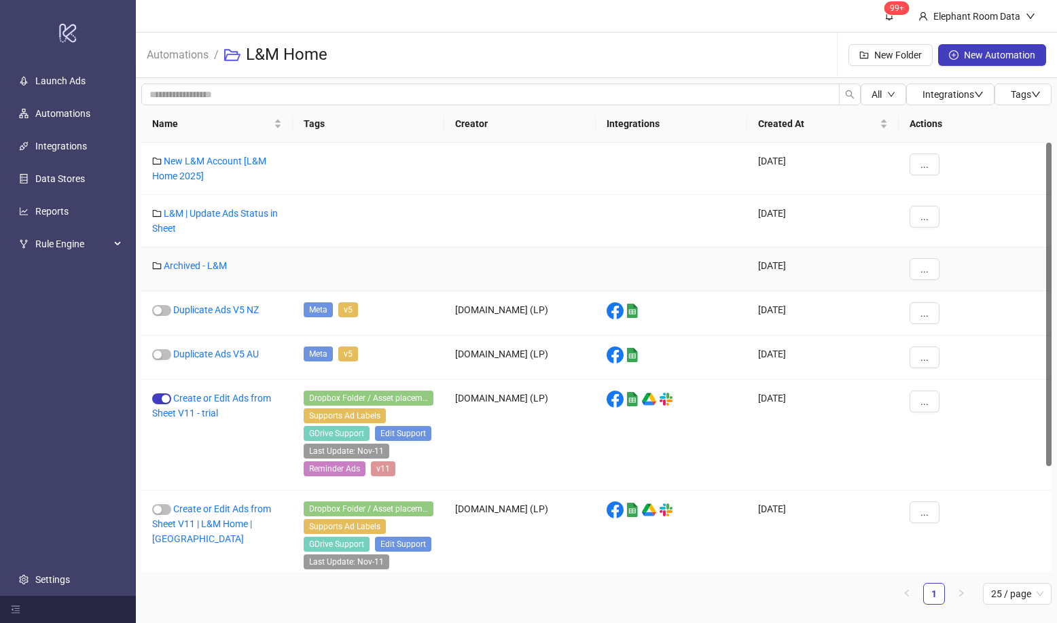
scroll to position [140, 0]
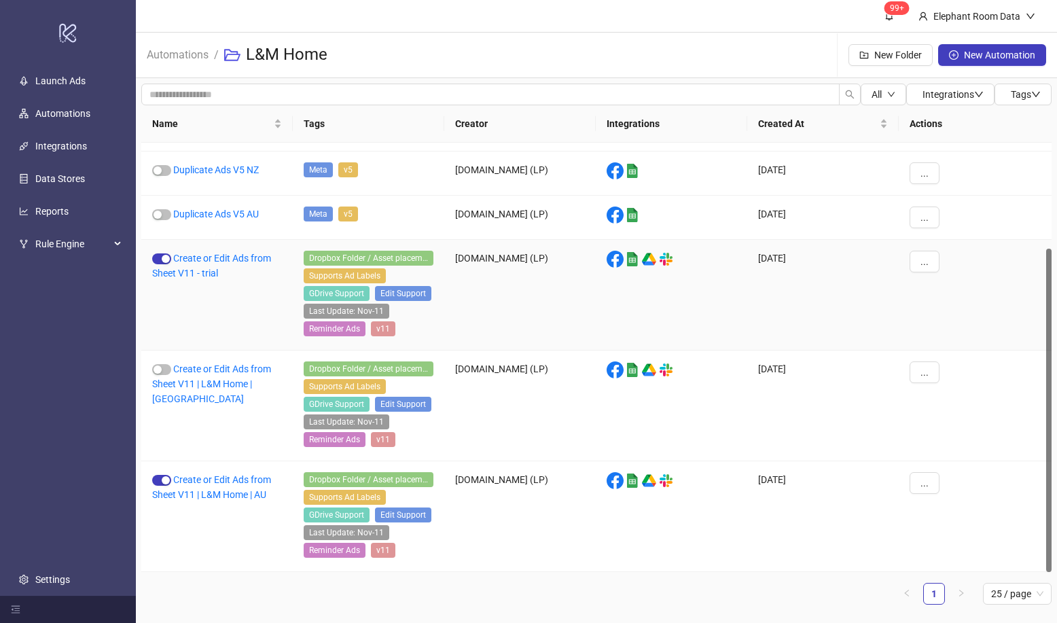
click at [229, 272] on div "Create or Edit Ads from Sheet V11 - trial" at bounding box center [216, 295] width 151 height 111
click at [227, 261] on link "Create or Edit Ads from Sheet V11 - trial" at bounding box center [211, 266] width 119 height 26
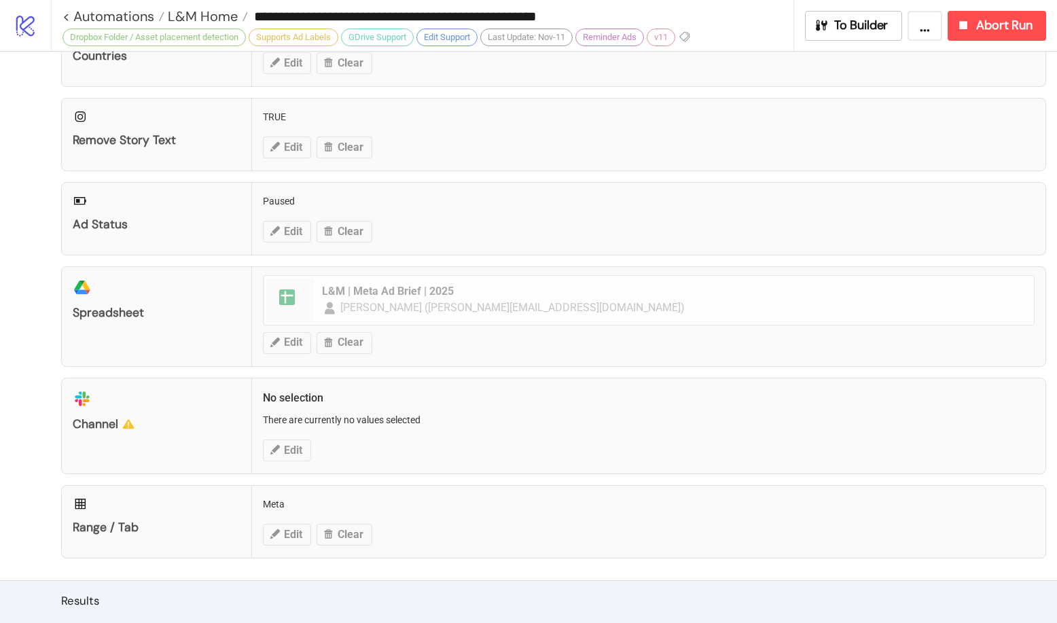
scroll to position [516, 0]
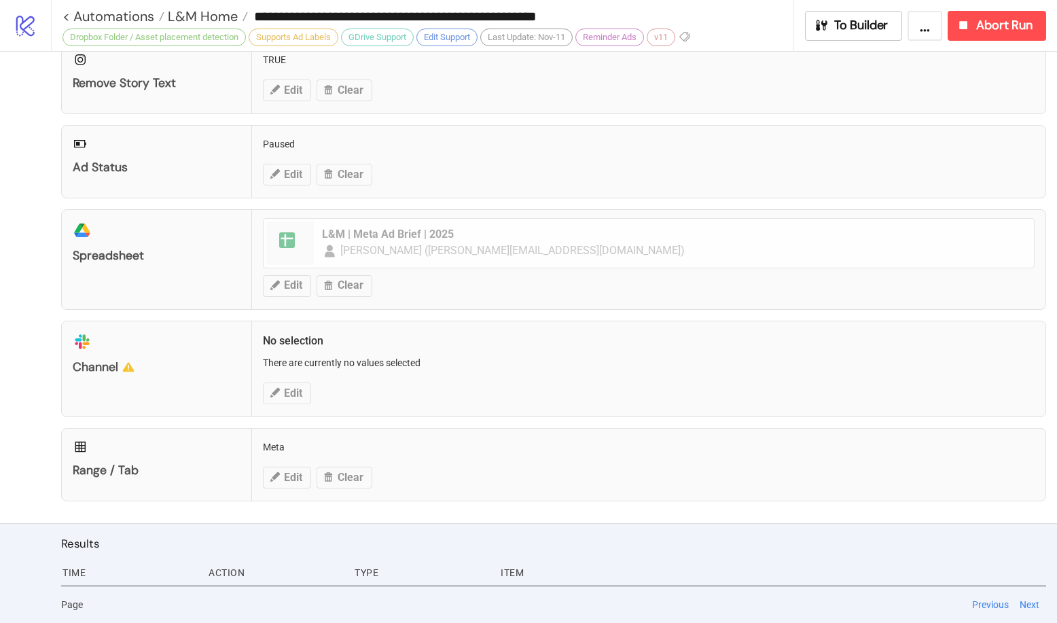
type input "**********"
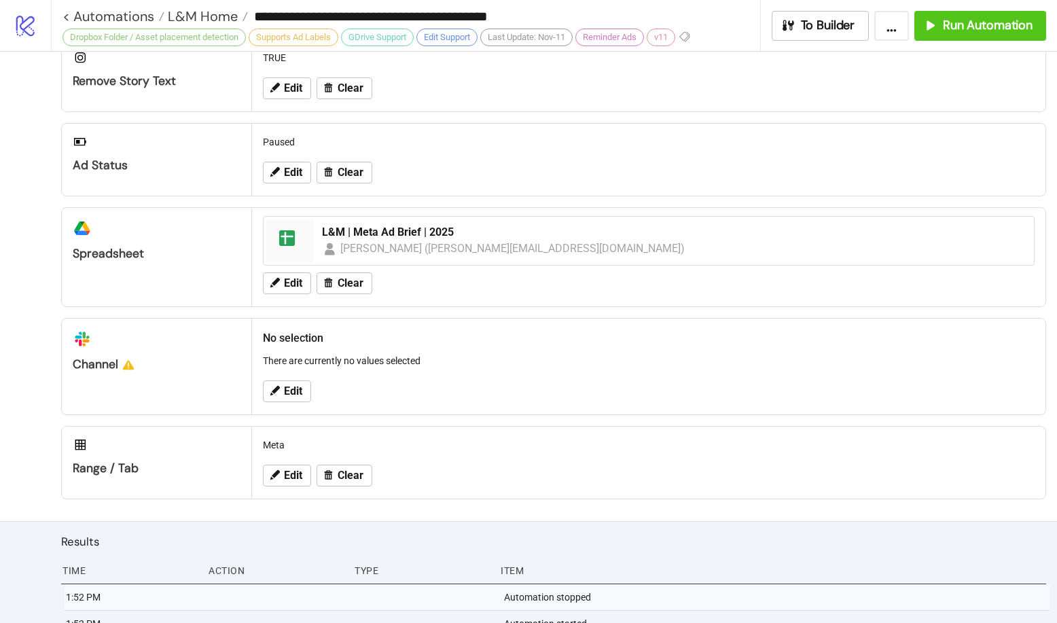
scroll to position [586, 0]
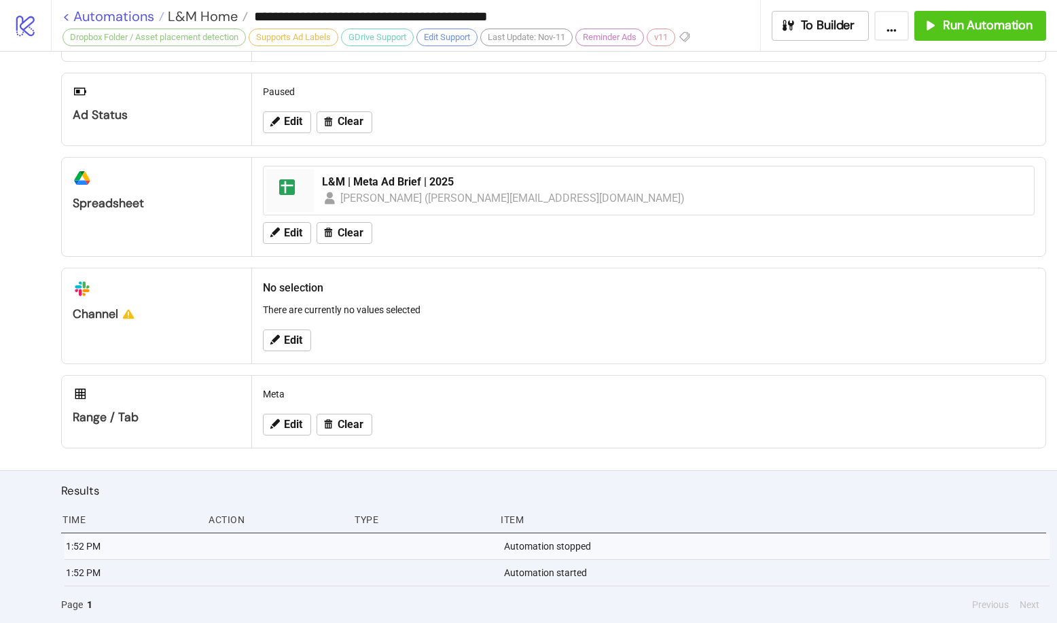
click at [62, 13] on link "< Automations" at bounding box center [113, 17] width 102 height 14
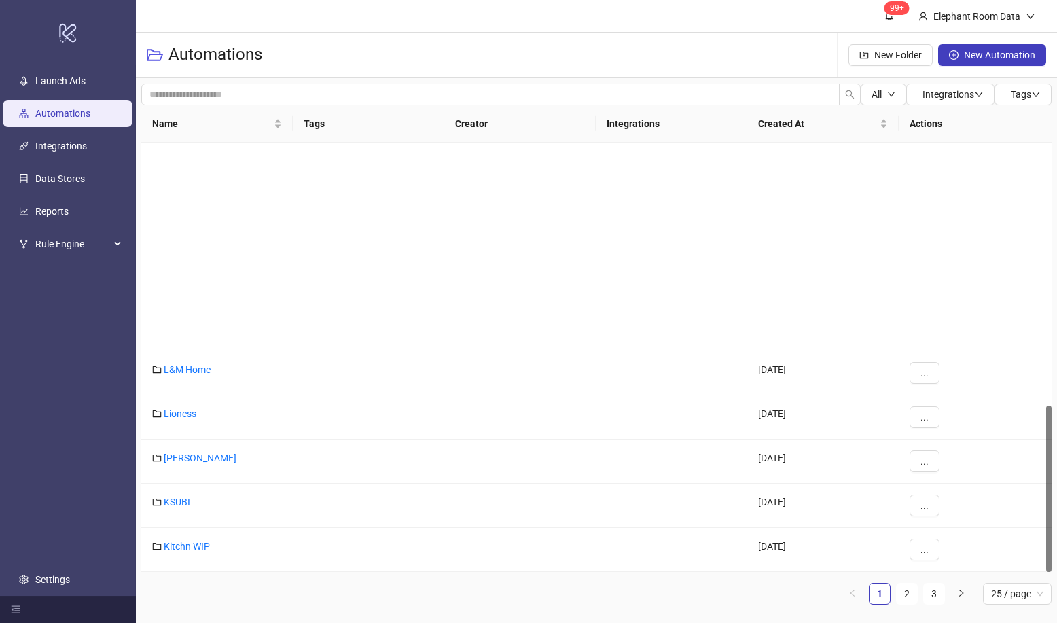
scroll to position [674, 0]
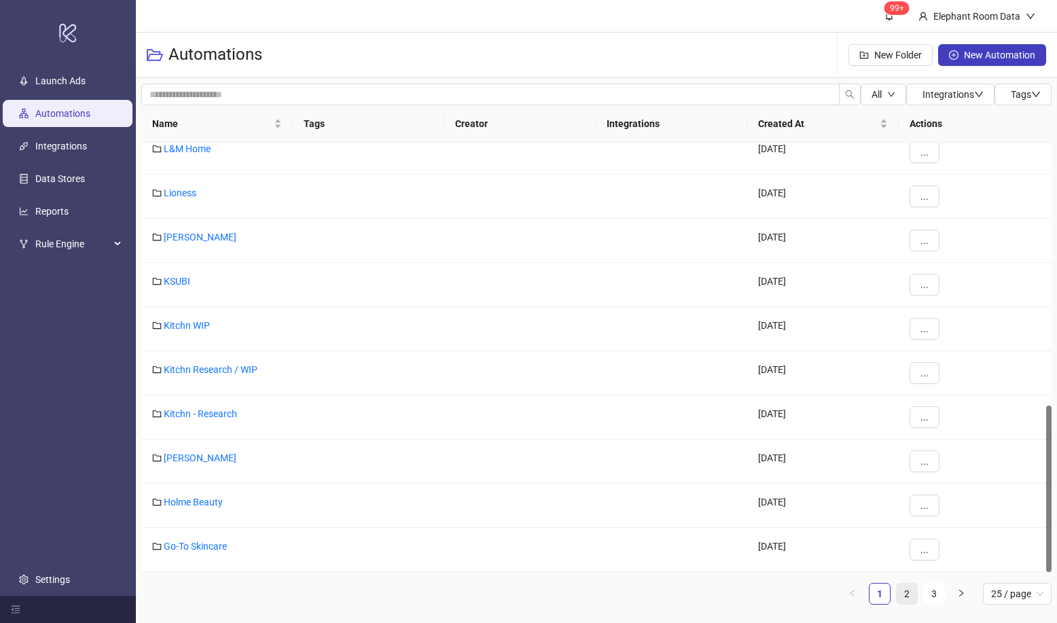
click at [905, 586] on link "2" at bounding box center [907, 593] width 20 height 20
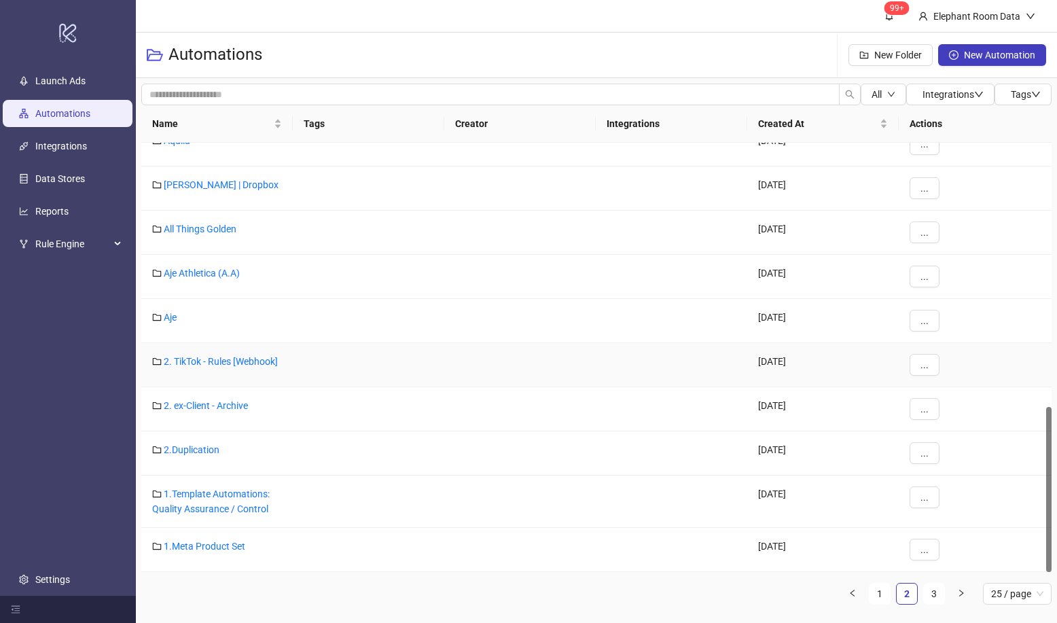
scroll to position [683, 0]
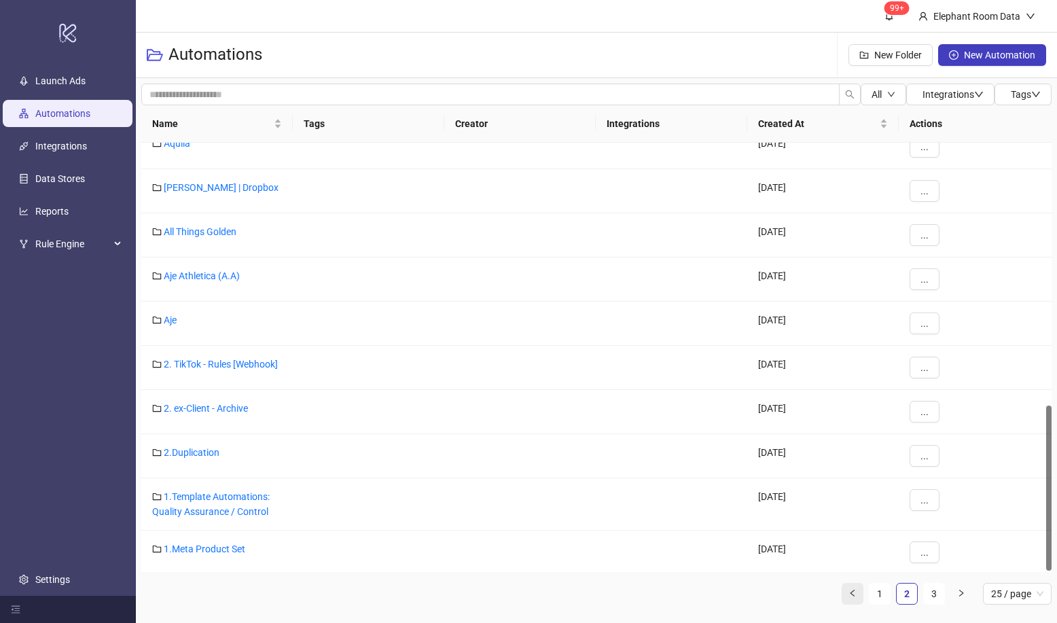
drag, startPoint x: 890, startPoint y: 590, endPoint x: 849, endPoint y: 584, distance: 41.2
click at [888, 591] on li "1" at bounding box center [880, 594] width 22 height 22
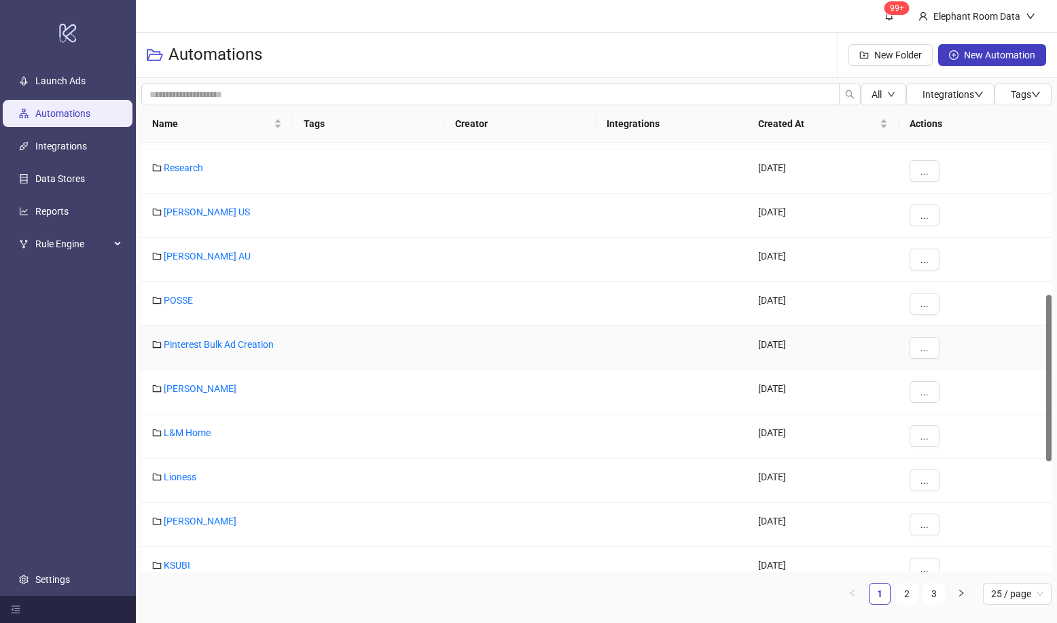
scroll to position [480, 0]
click at [177, 344] on link "L&M Home" at bounding box center [187, 343] width 47 height 11
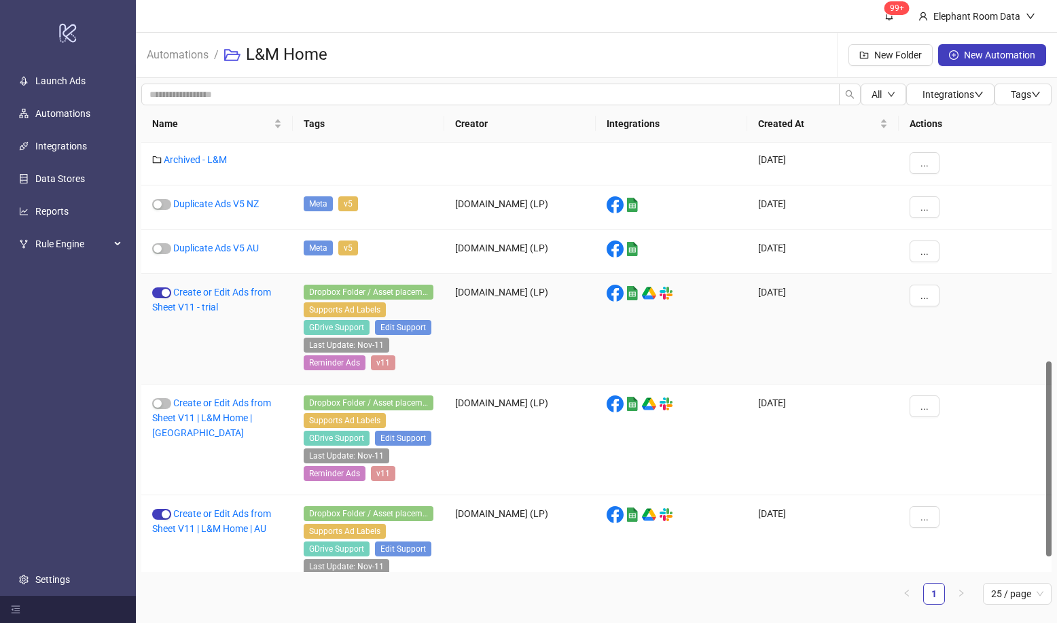
scroll to position [513, 0]
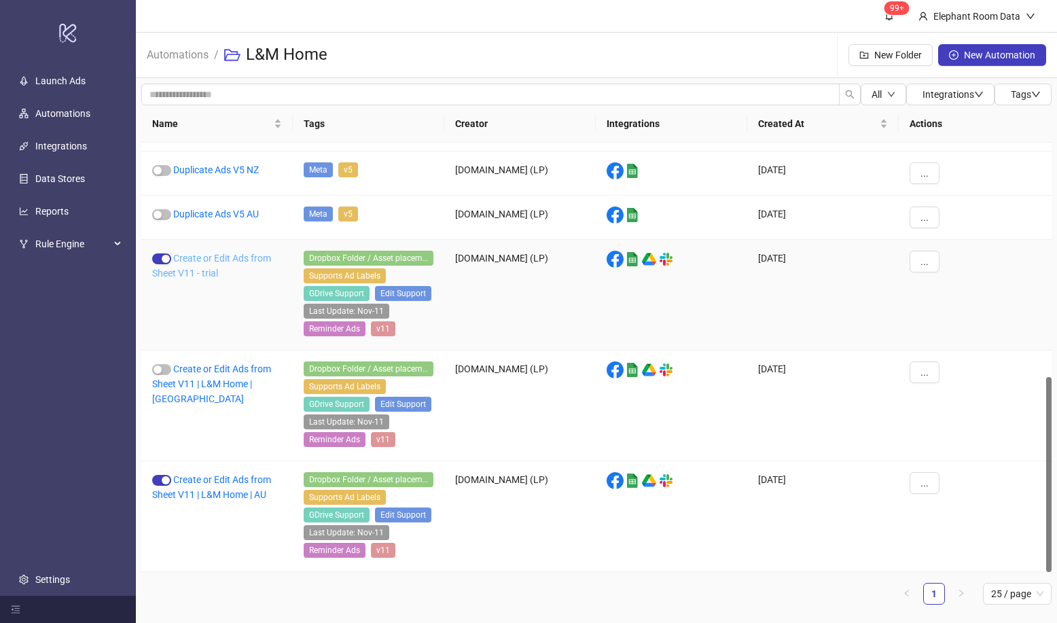
click at [198, 272] on link "Create or Edit Ads from Sheet V11 - trial" at bounding box center [211, 266] width 119 height 26
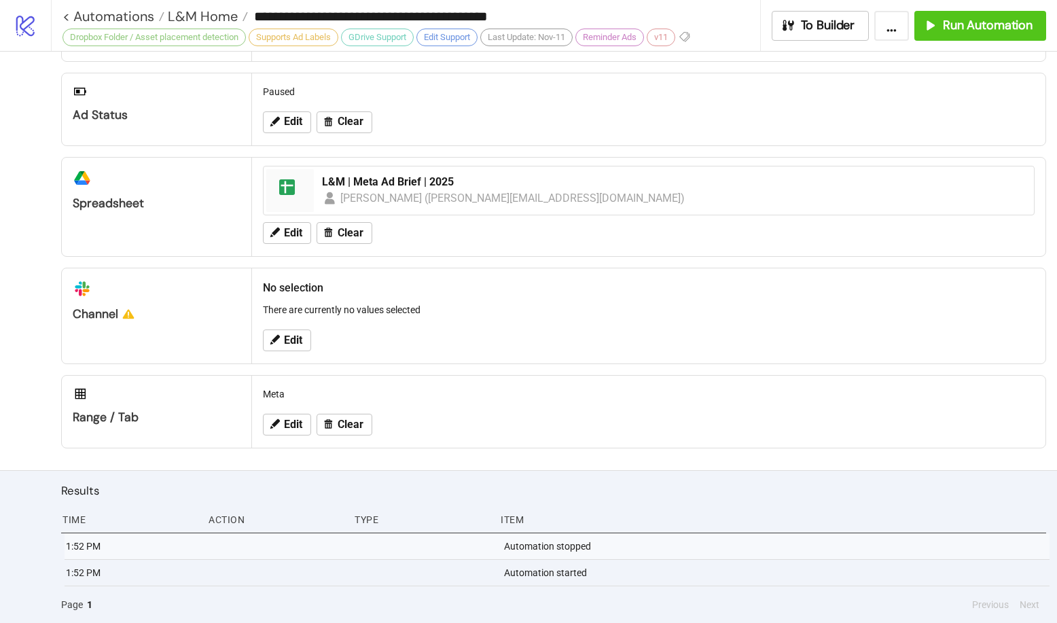
scroll to position [586, 0]
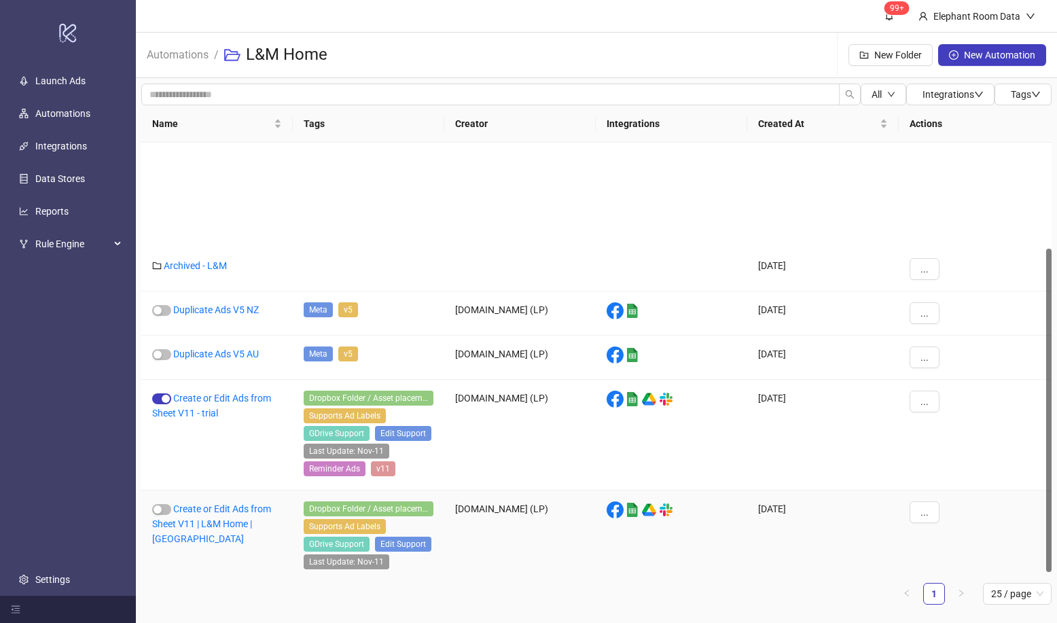
scroll to position [140, 0]
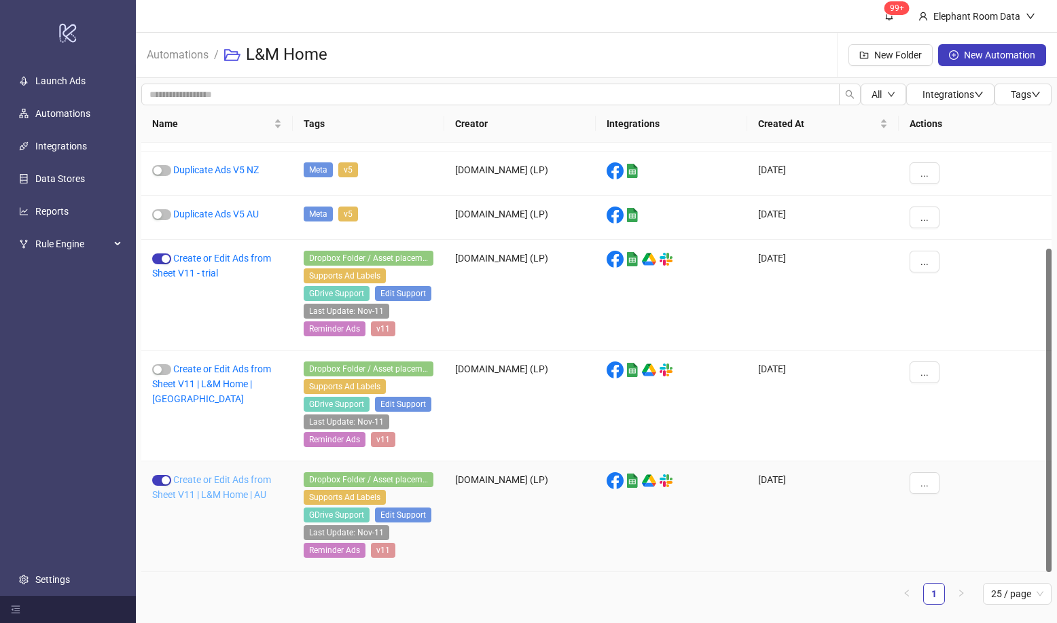
click at [238, 494] on link "Create or Edit Ads from Sheet V11 | L&M Home | AU" at bounding box center [211, 487] width 119 height 26
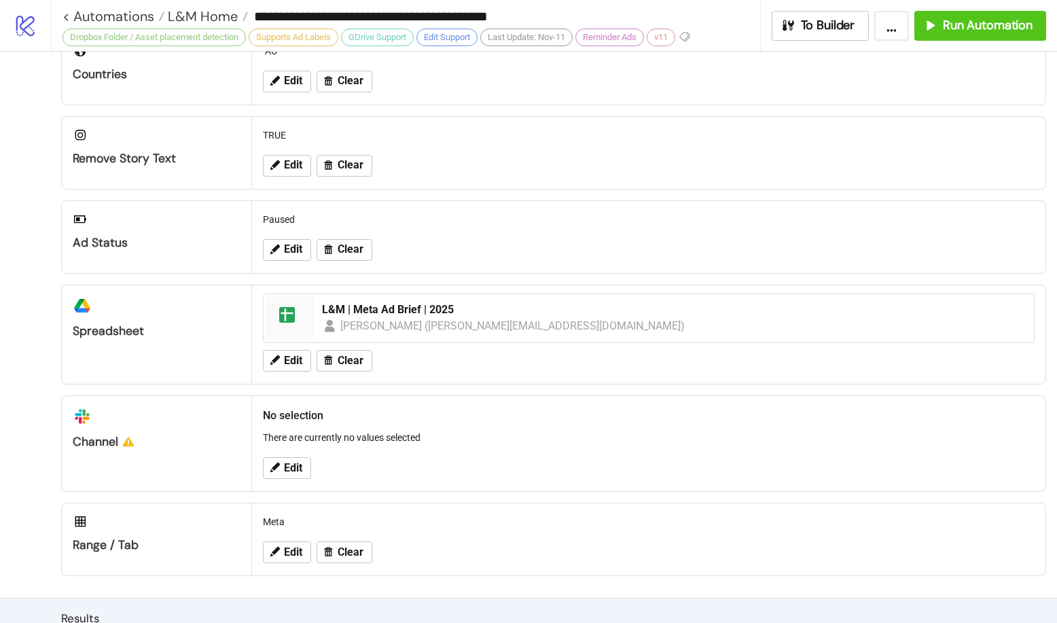
type input "**********"
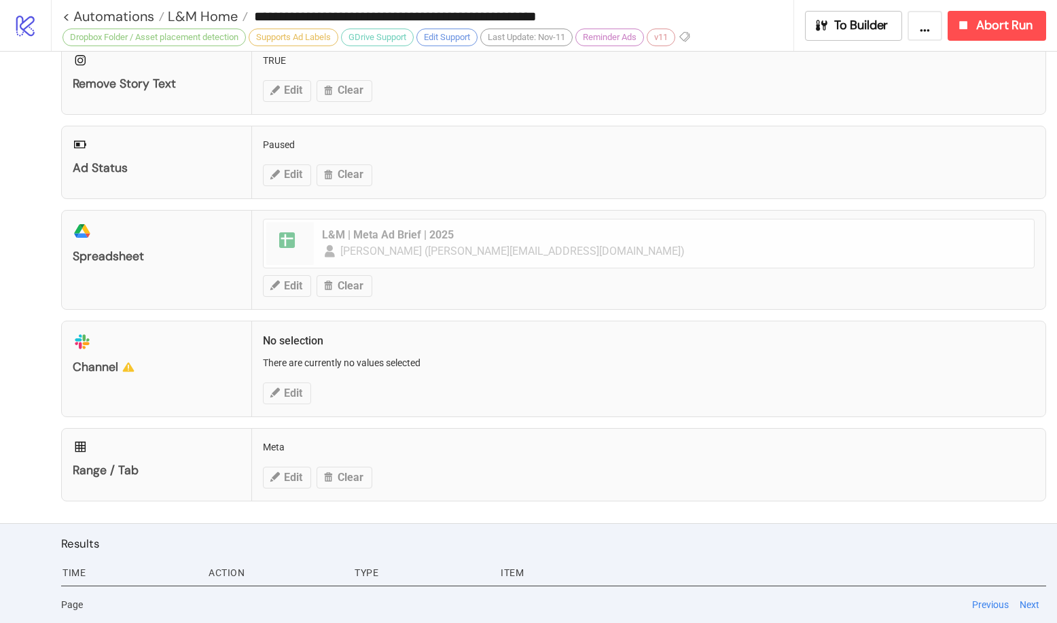
scroll to position [533, 0]
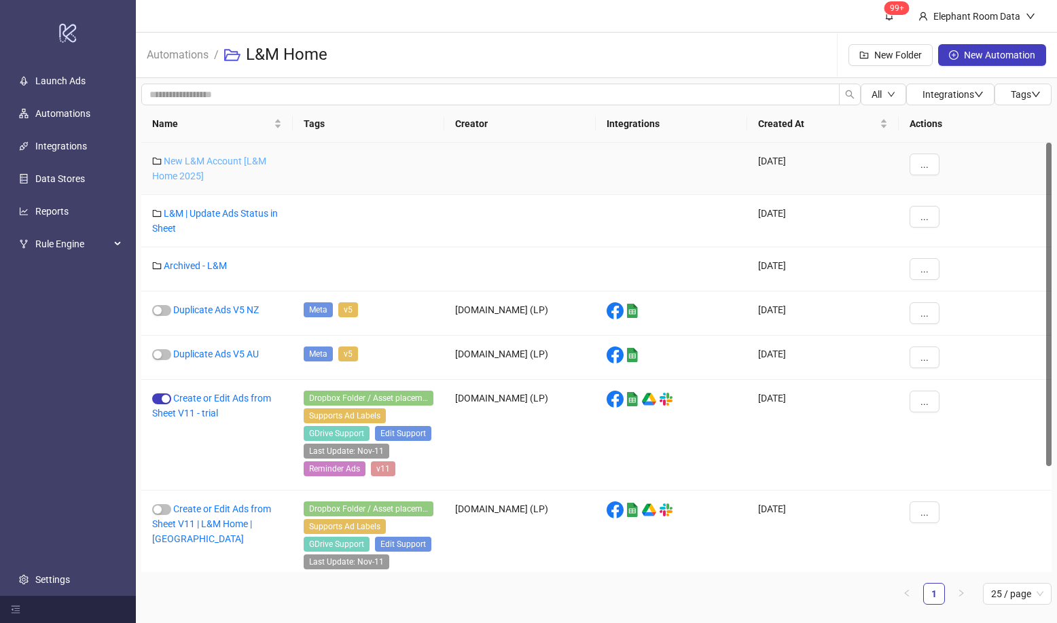
click at [216, 164] on link "New L&M Account [L&M Home 2025]" at bounding box center [209, 169] width 114 height 26
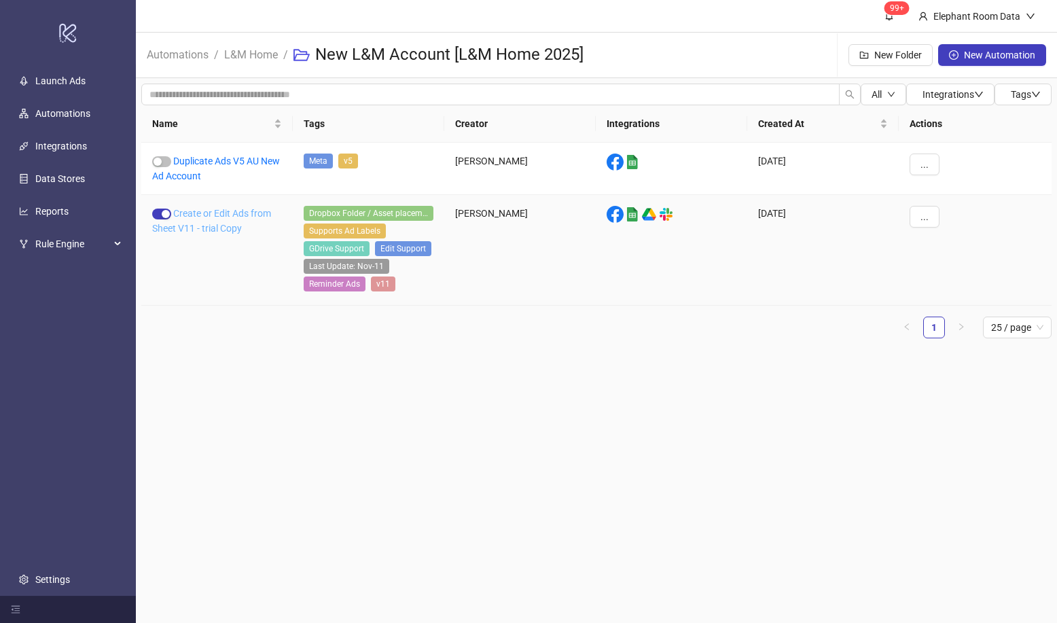
click at [210, 217] on link "Create or Edit Ads from Sheet V11 - trial Copy" at bounding box center [211, 221] width 119 height 26
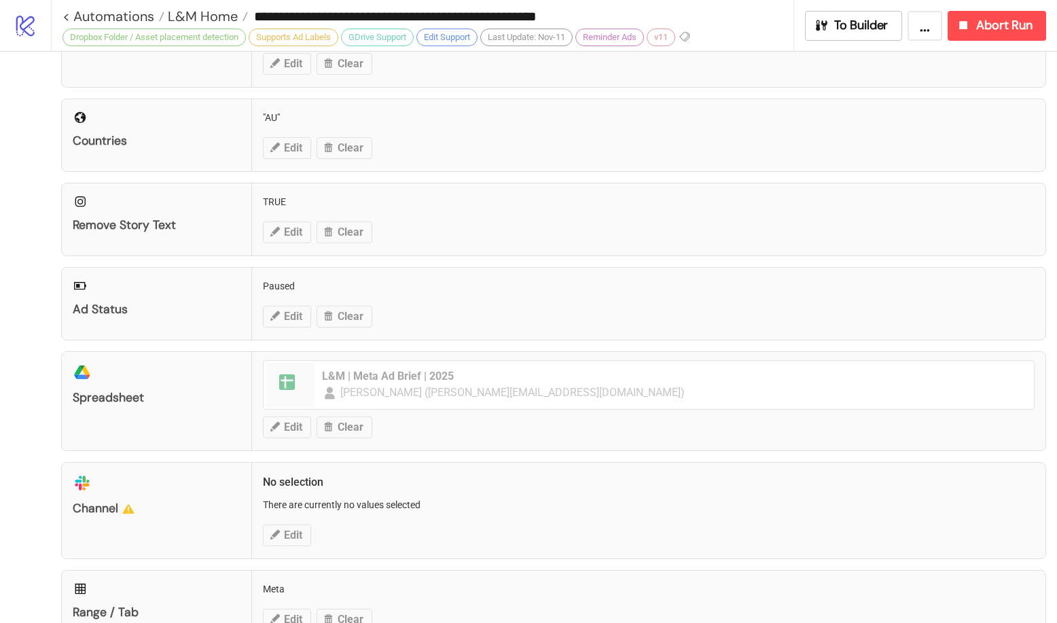
scroll to position [516, 0]
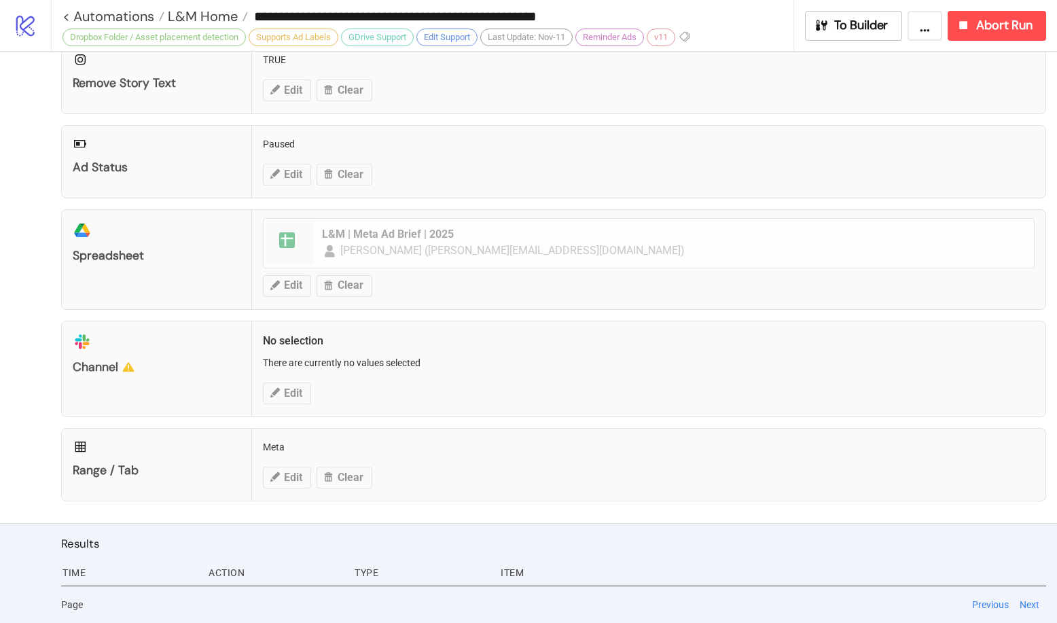
type input "**********"
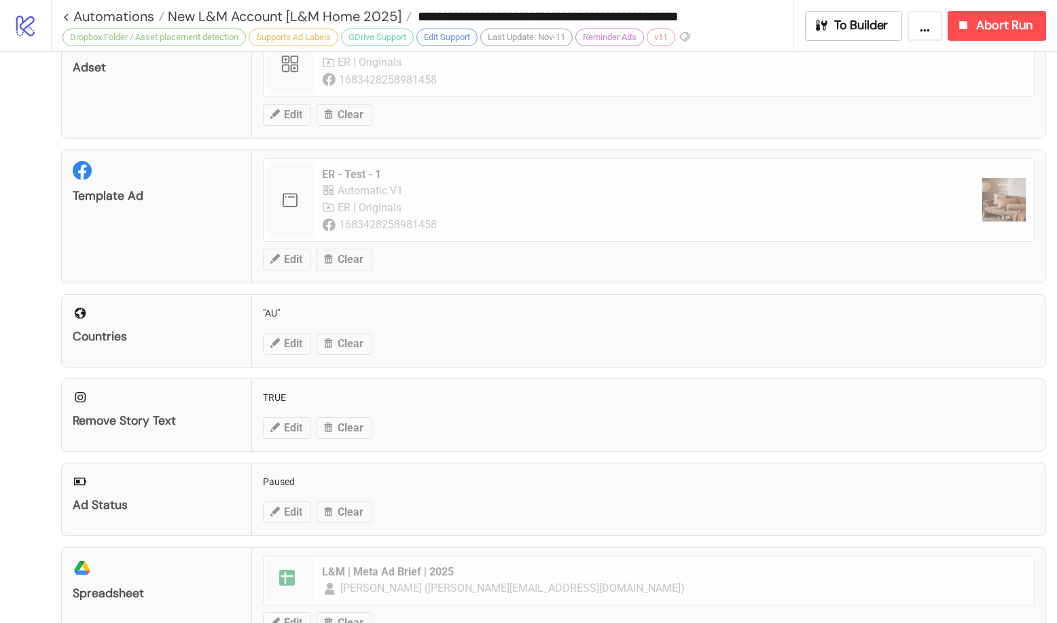
scroll to position [440, 0]
